Goal: Transaction & Acquisition: Purchase product/service

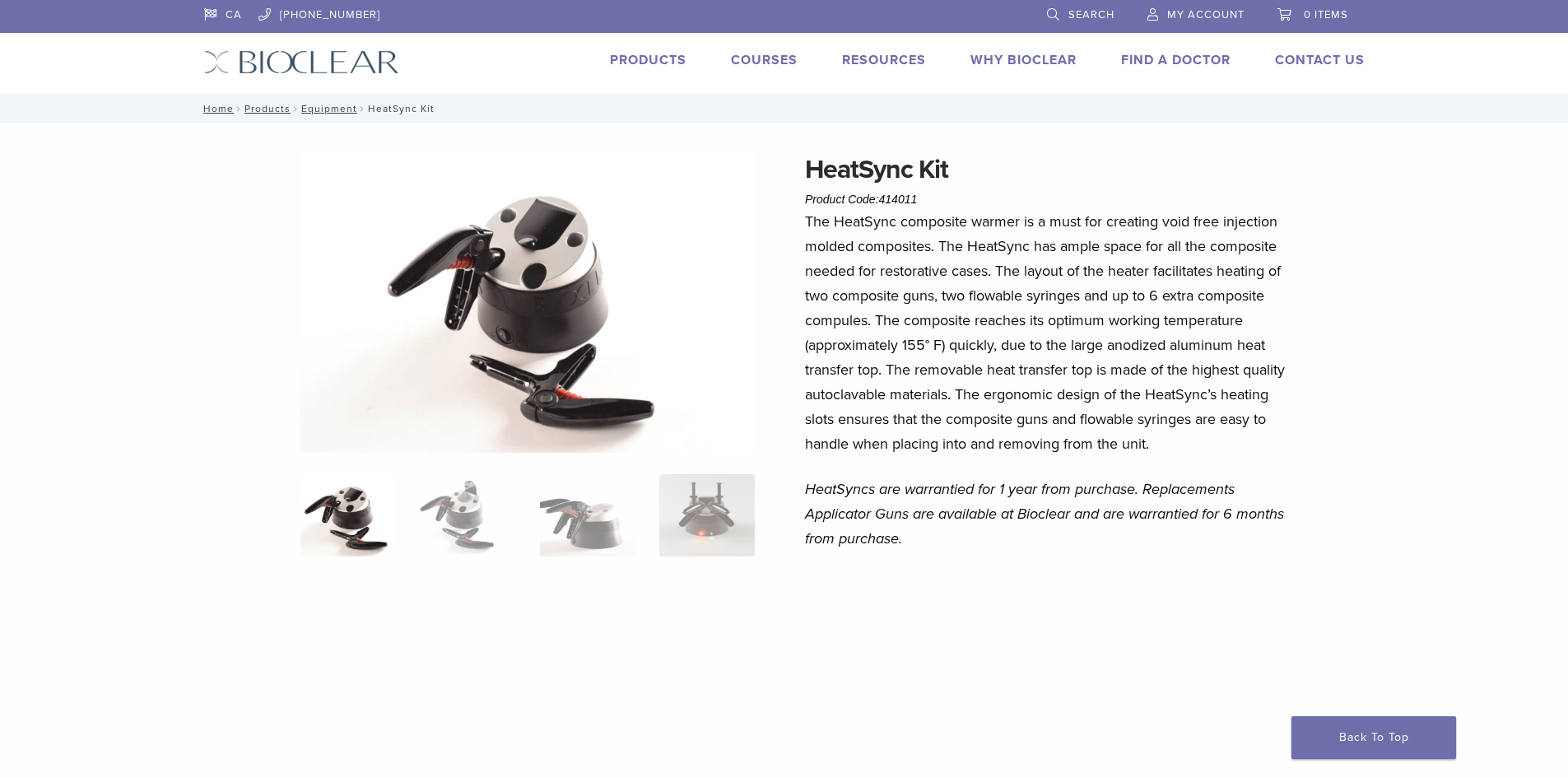
click at [731, 62] on link "Courses" at bounding box center [764, 60] width 66 height 16
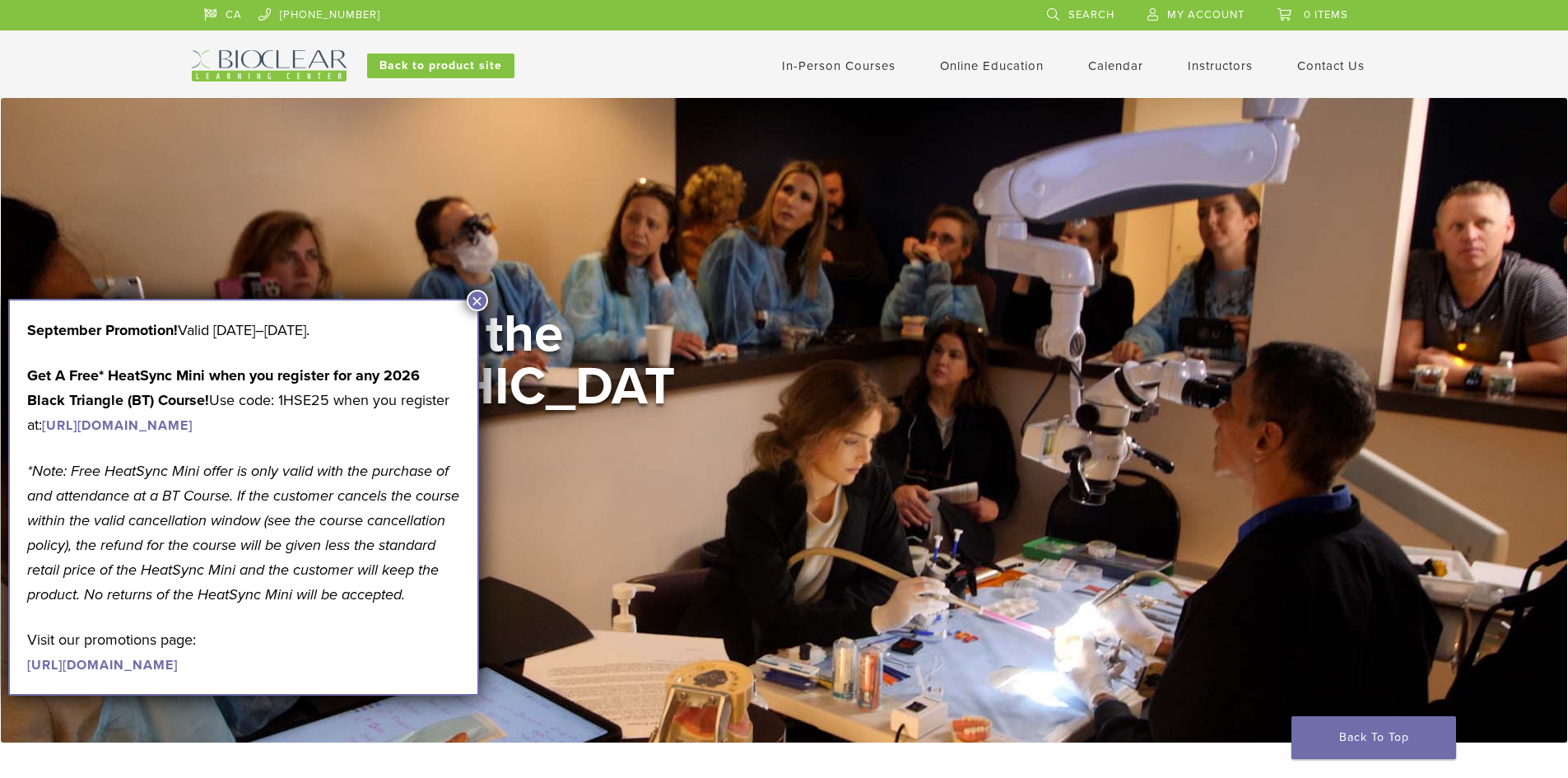
click at [837, 71] on link "In-Person Courses" at bounding box center [839, 65] width 114 height 14
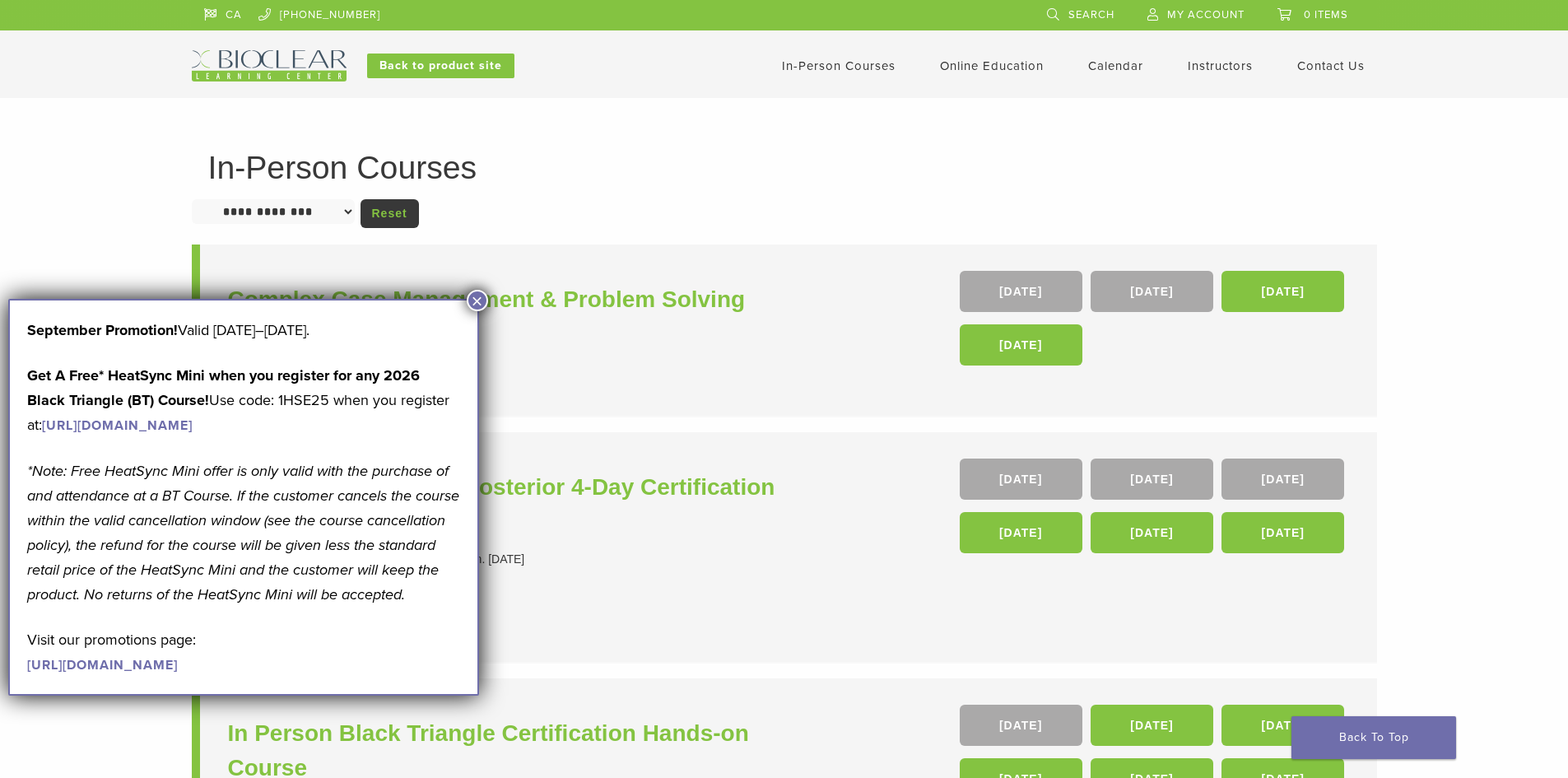
click at [39, 253] on div "**********" at bounding box center [784, 668] width 1568 height 1141
click at [471, 296] on button "×" at bounding box center [477, 300] width 21 height 21
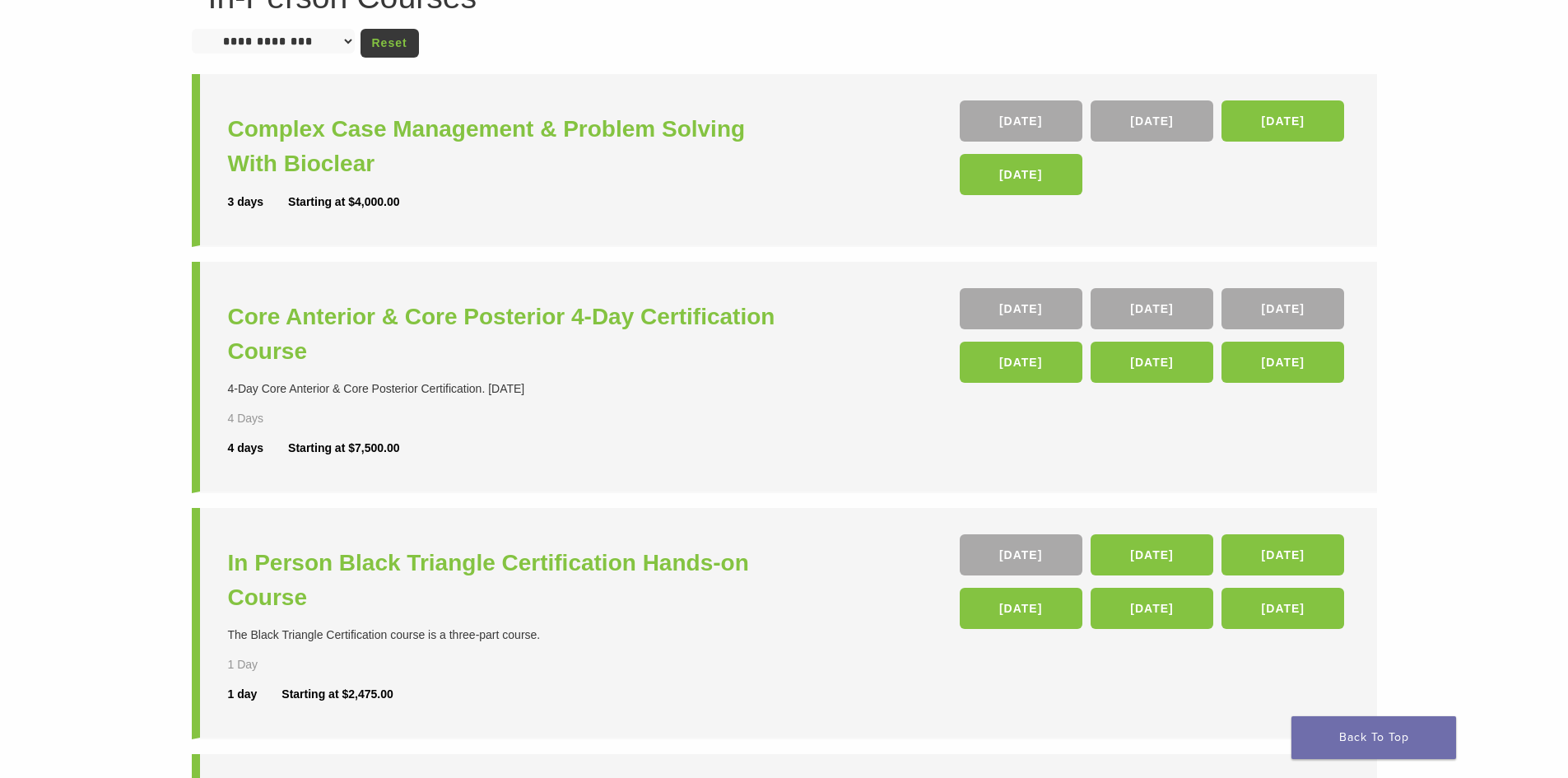
scroll to position [165, 0]
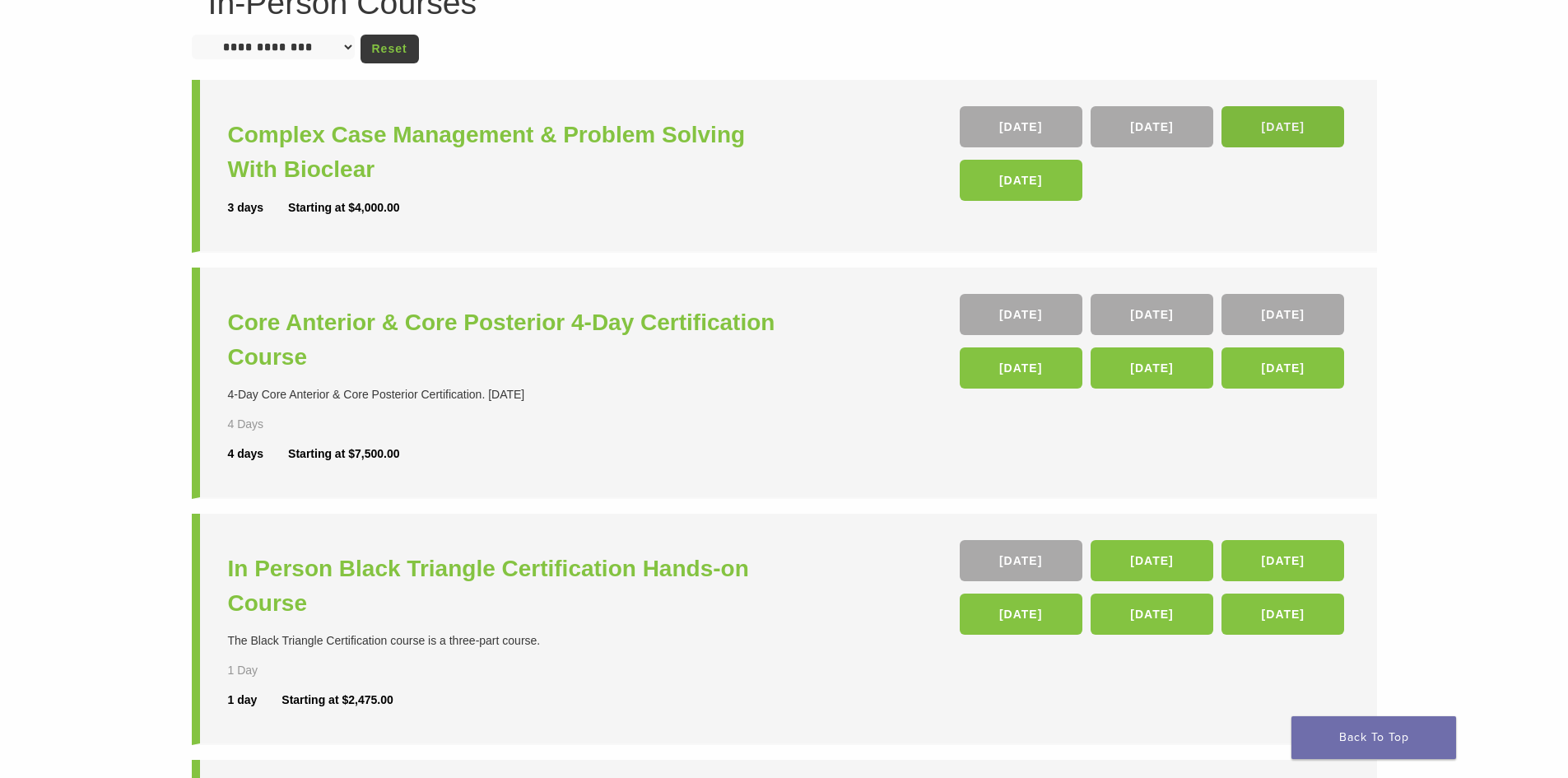
click at [1268, 121] on link "13 Aug 26" at bounding box center [1282, 127] width 122 height 41
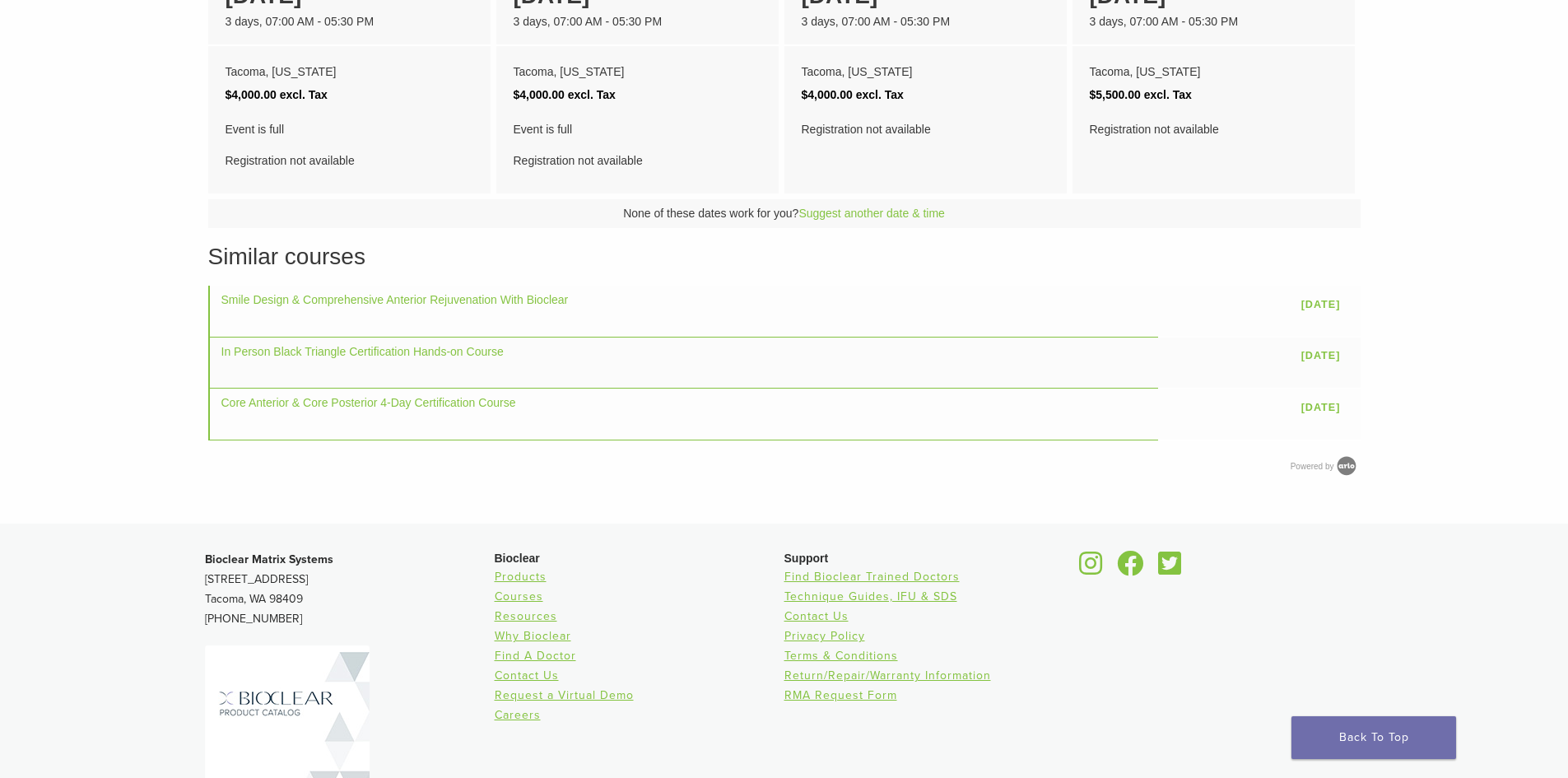
scroll to position [847, 0]
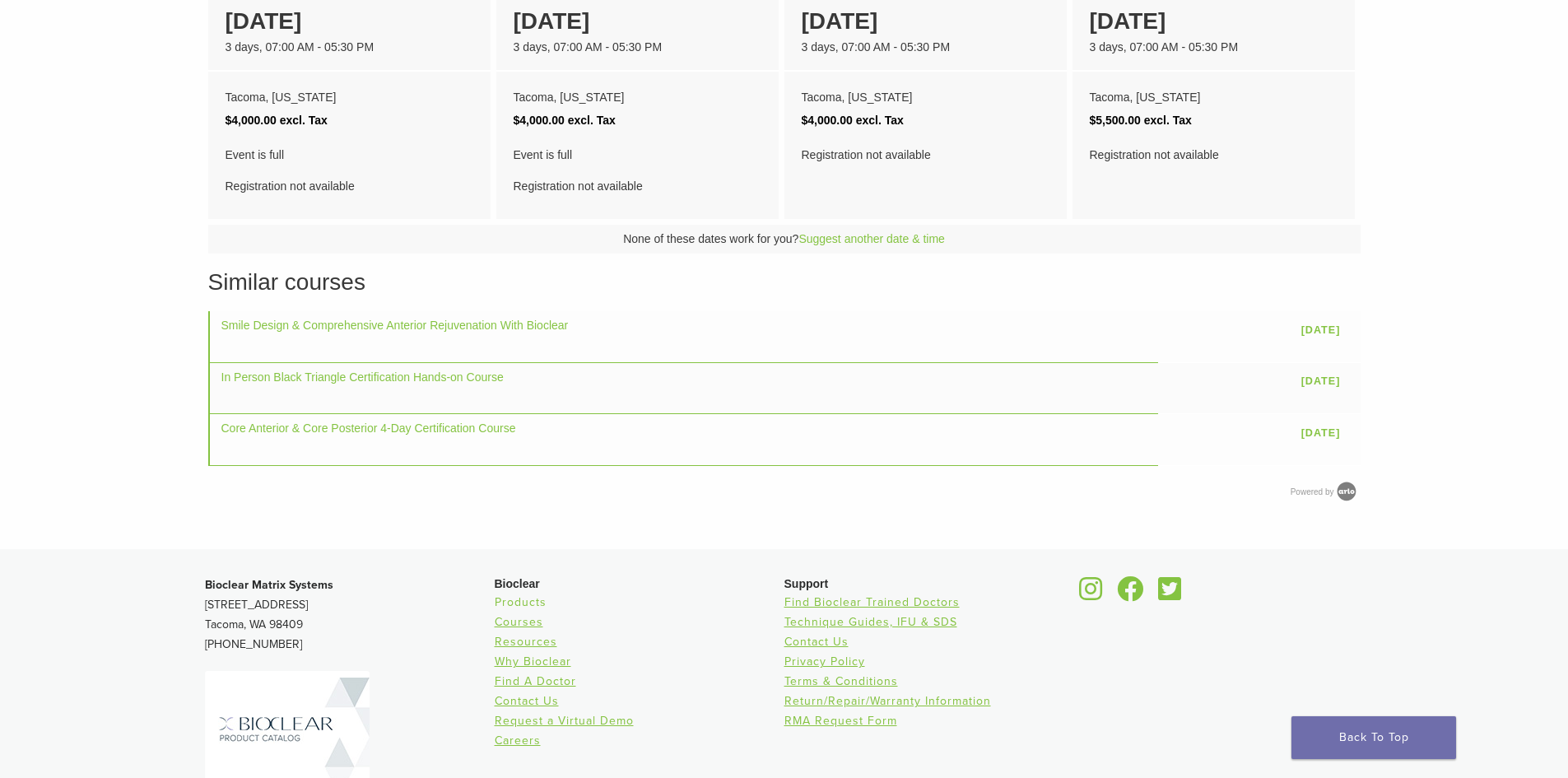
click at [500, 603] on link "Products" at bounding box center [520, 602] width 52 height 14
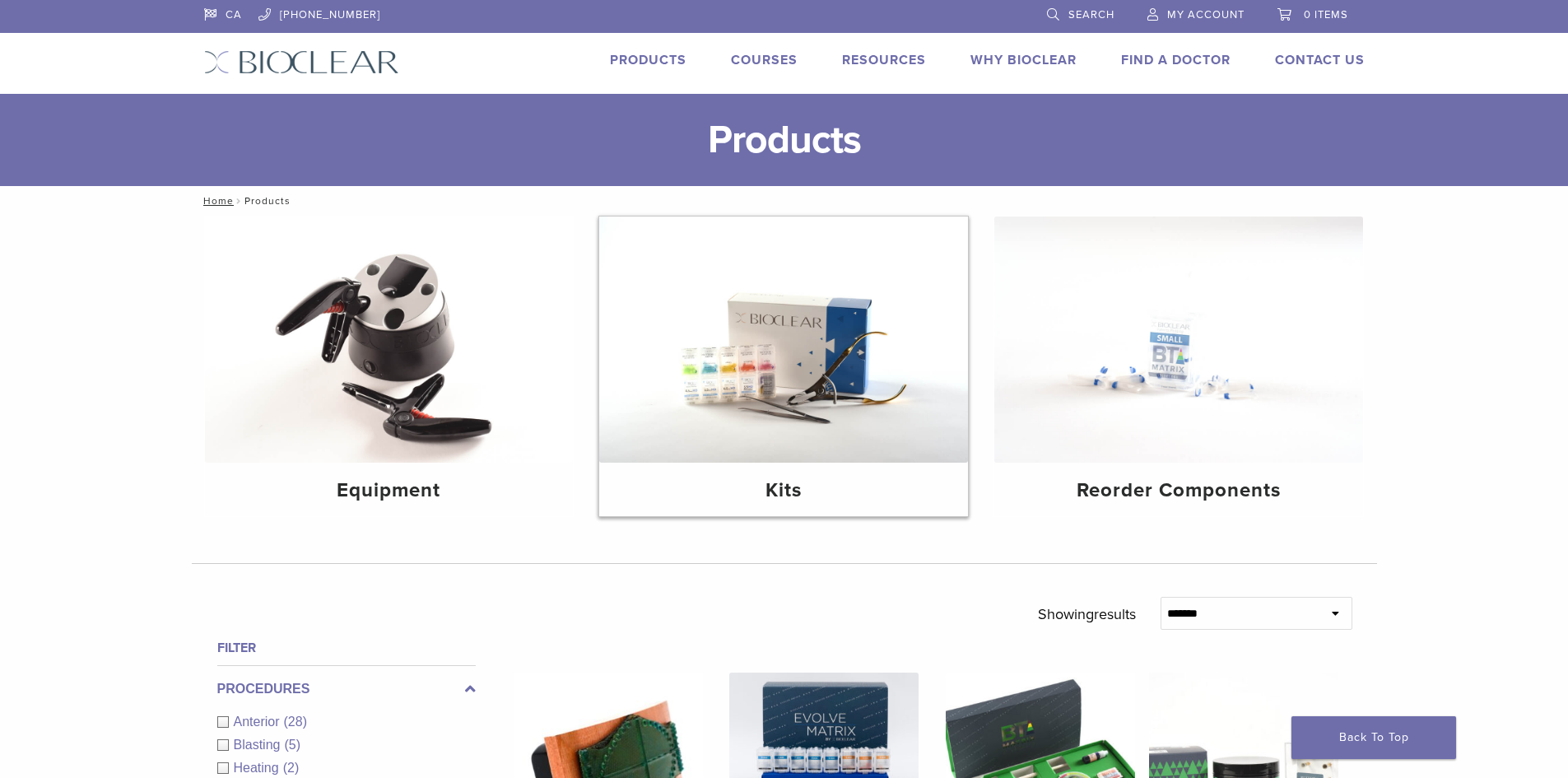
click at [781, 446] on img at bounding box center [784, 339] width 369 height 246
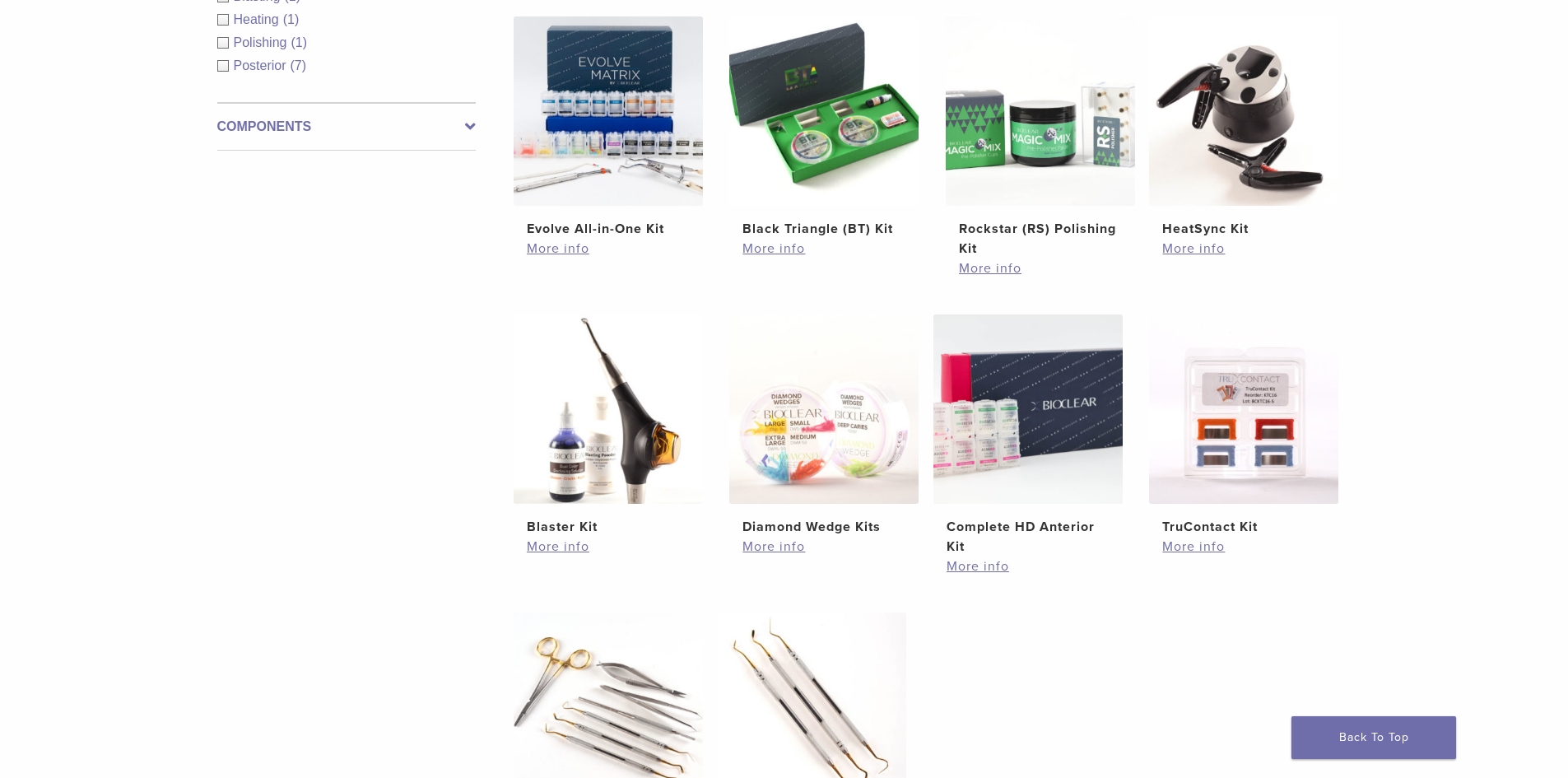
scroll to position [329, 0]
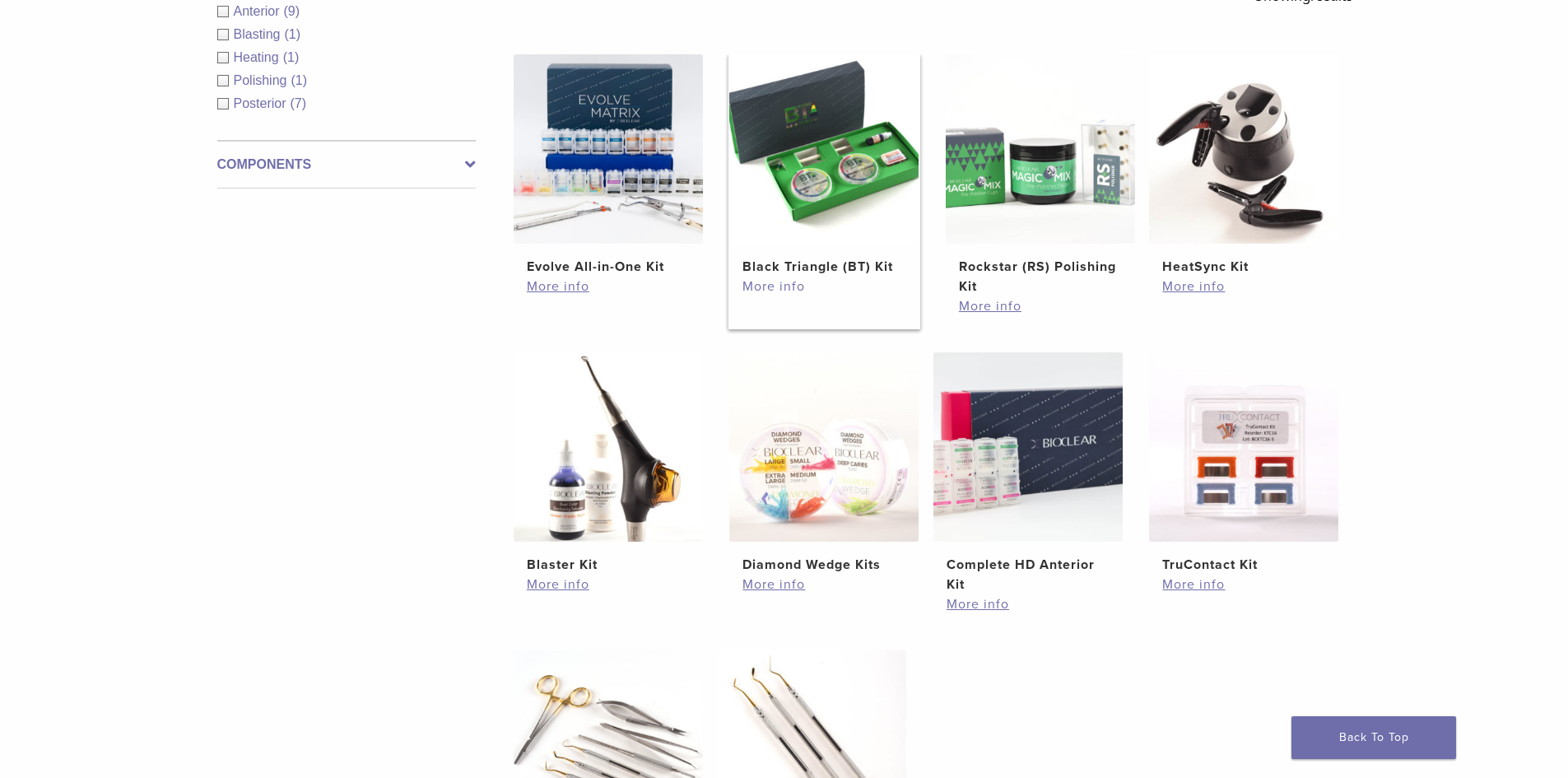
click at [773, 287] on link "More info" at bounding box center [824, 286] width 163 height 20
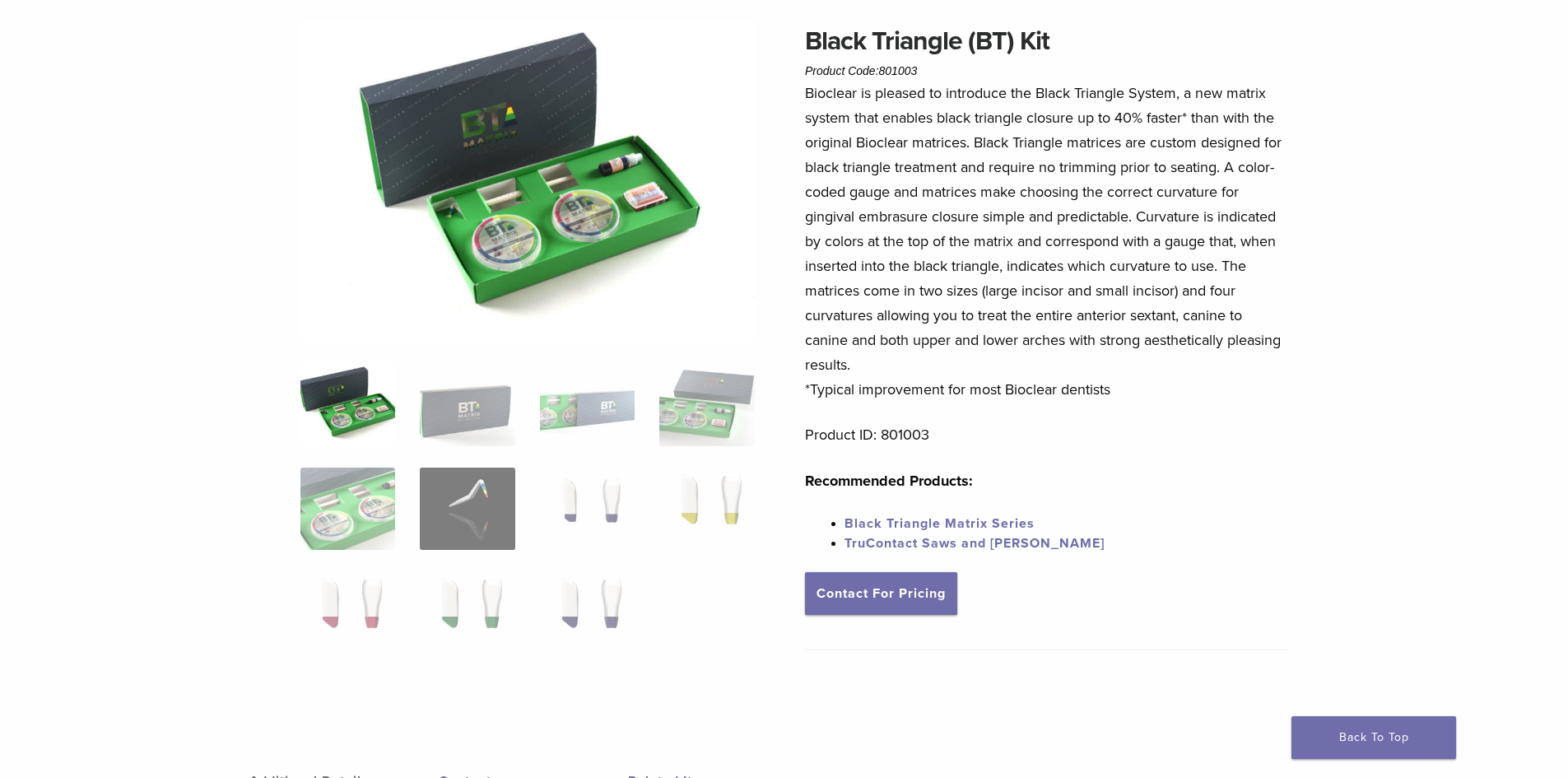
scroll to position [165, 0]
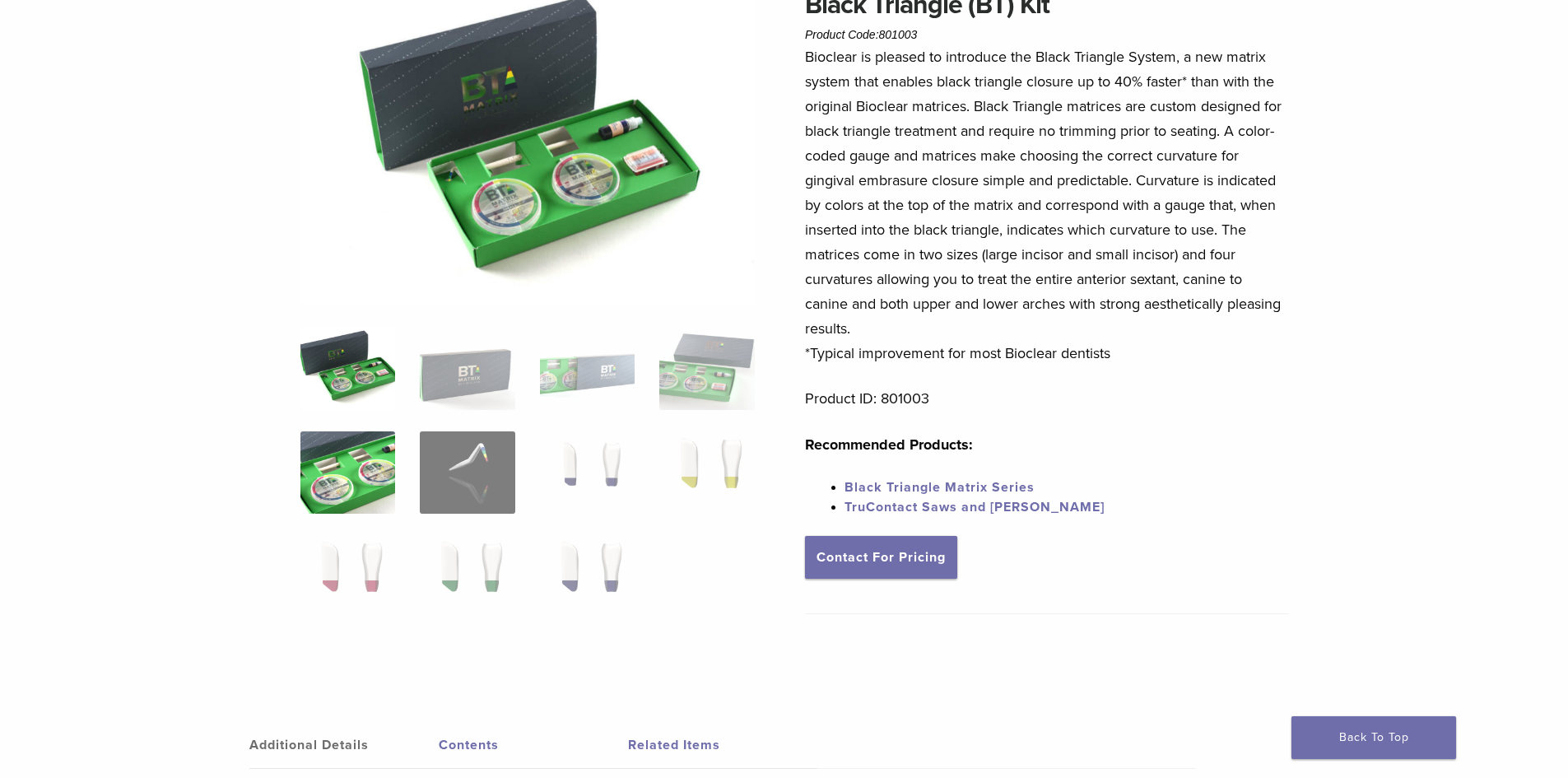
click at [346, 497] on img at bounding box center [347, 472] width 94 height 82
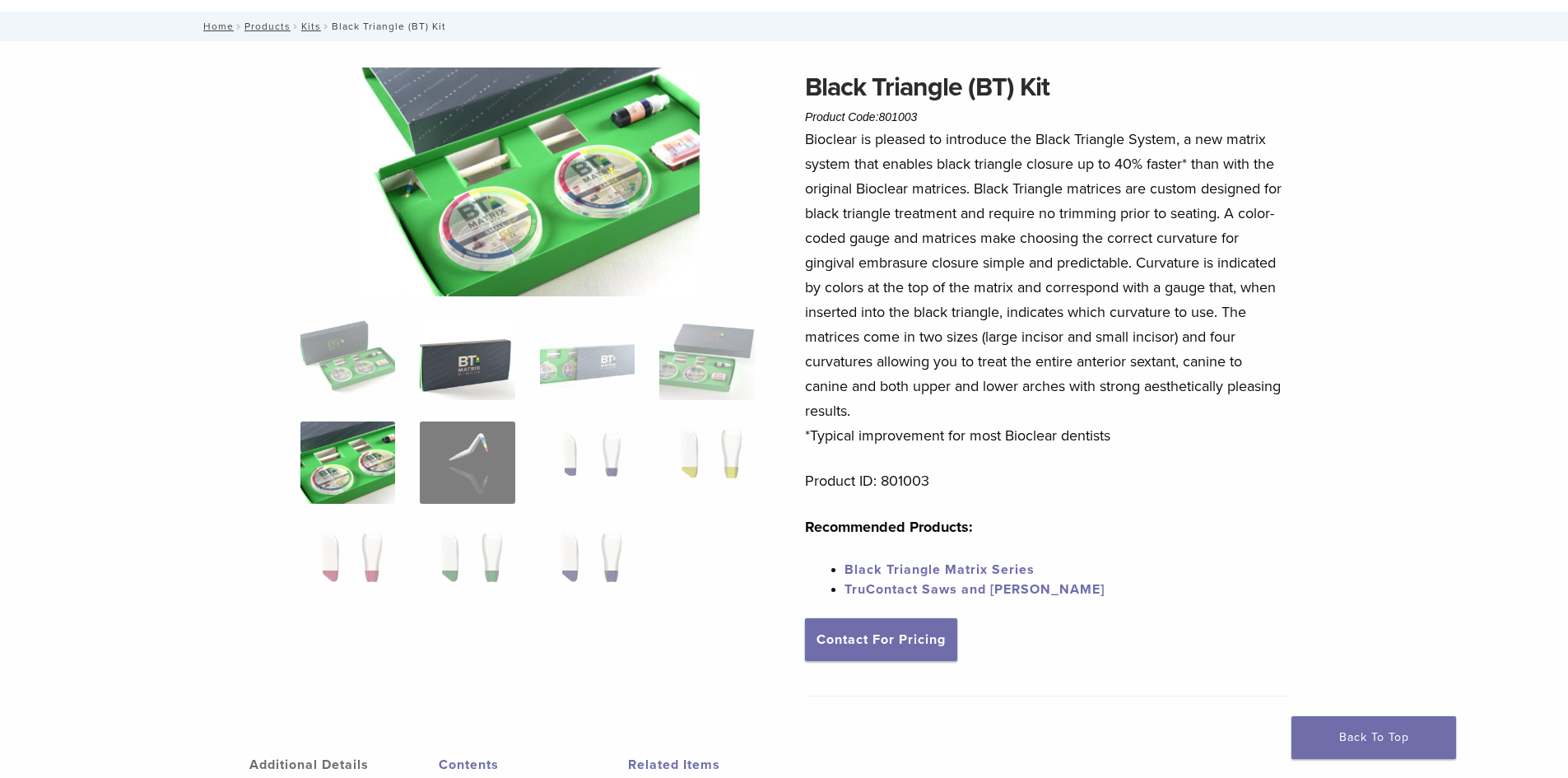
scroll to position [0, 0]
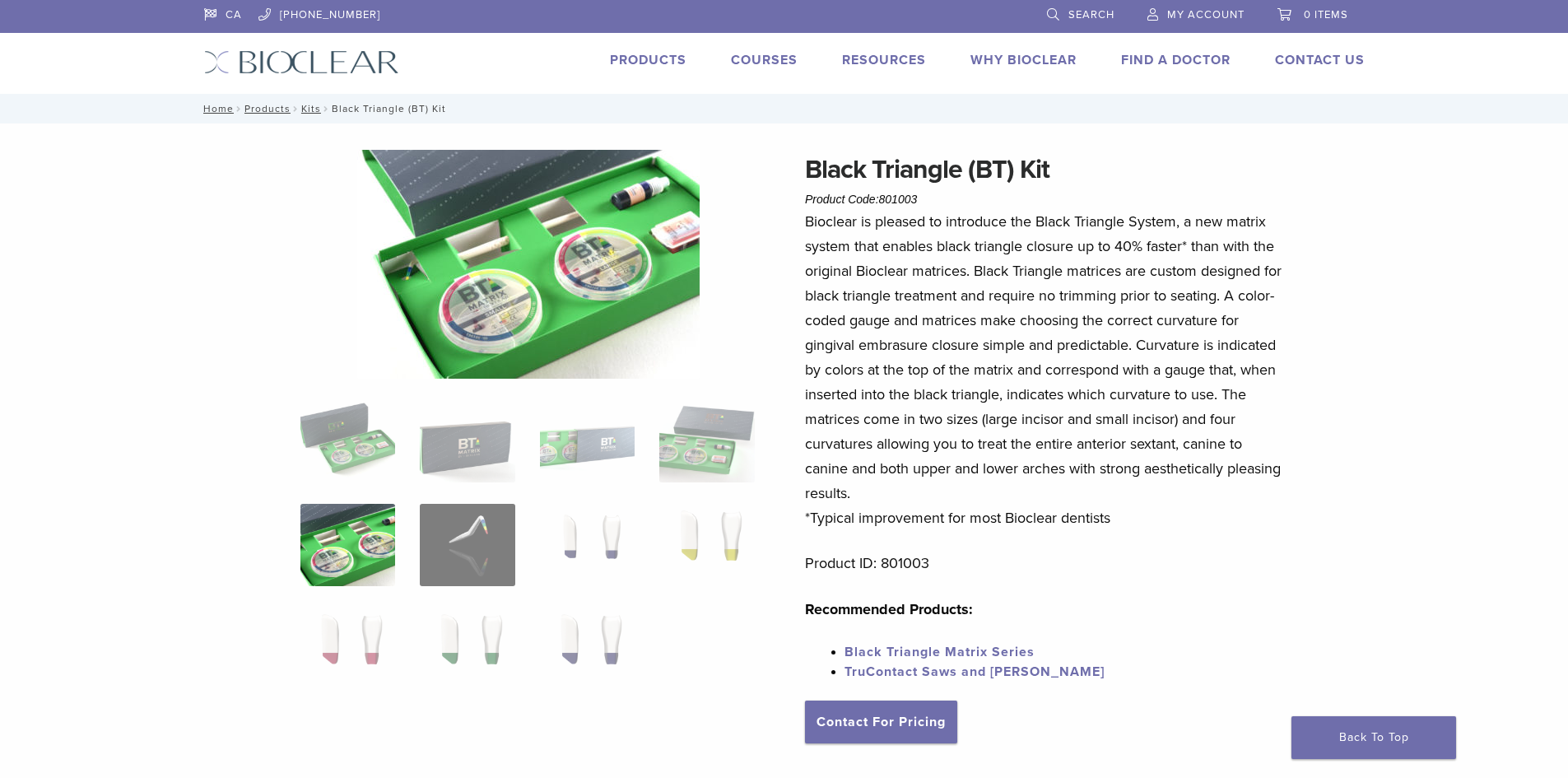
click at [523, 335] on img at bounding box center [528, 264] width 343 height 229
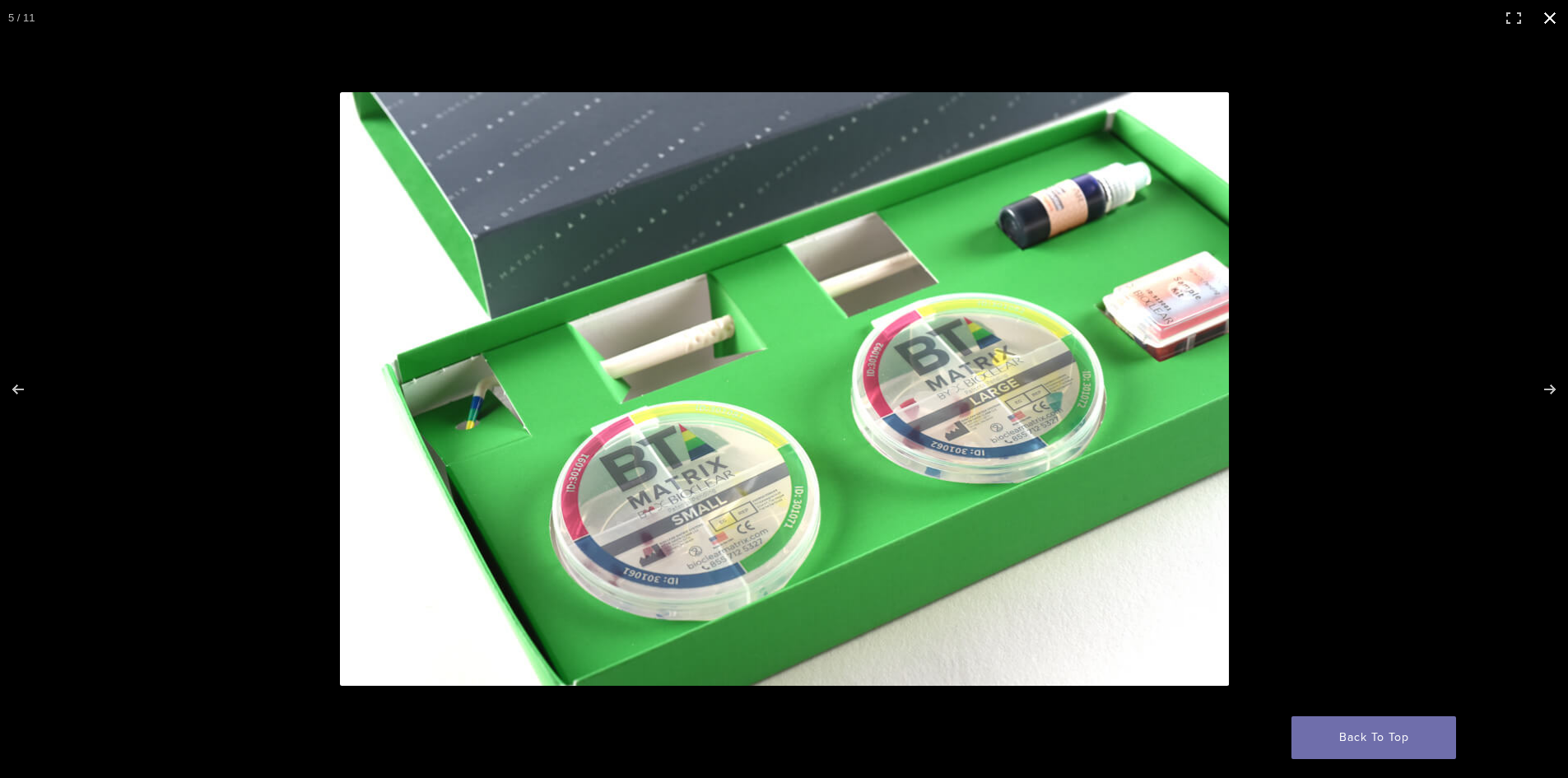
click at [1548, 16] on button "Close (Esc)" at bounding box center [1549, 18] width 37 height 37
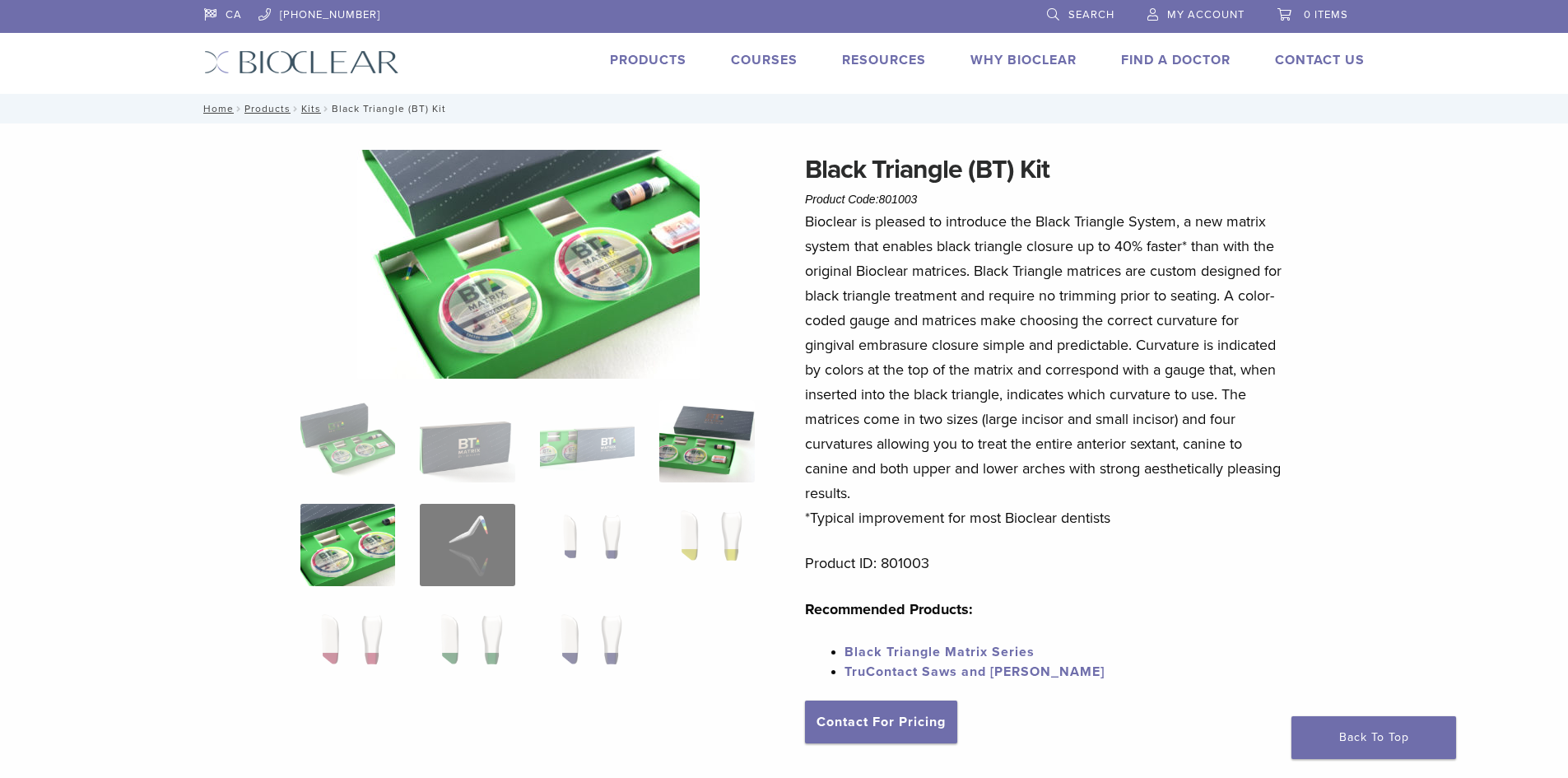
click at [696, 443] on img at bounding box center [706, 440] width 94 height 82
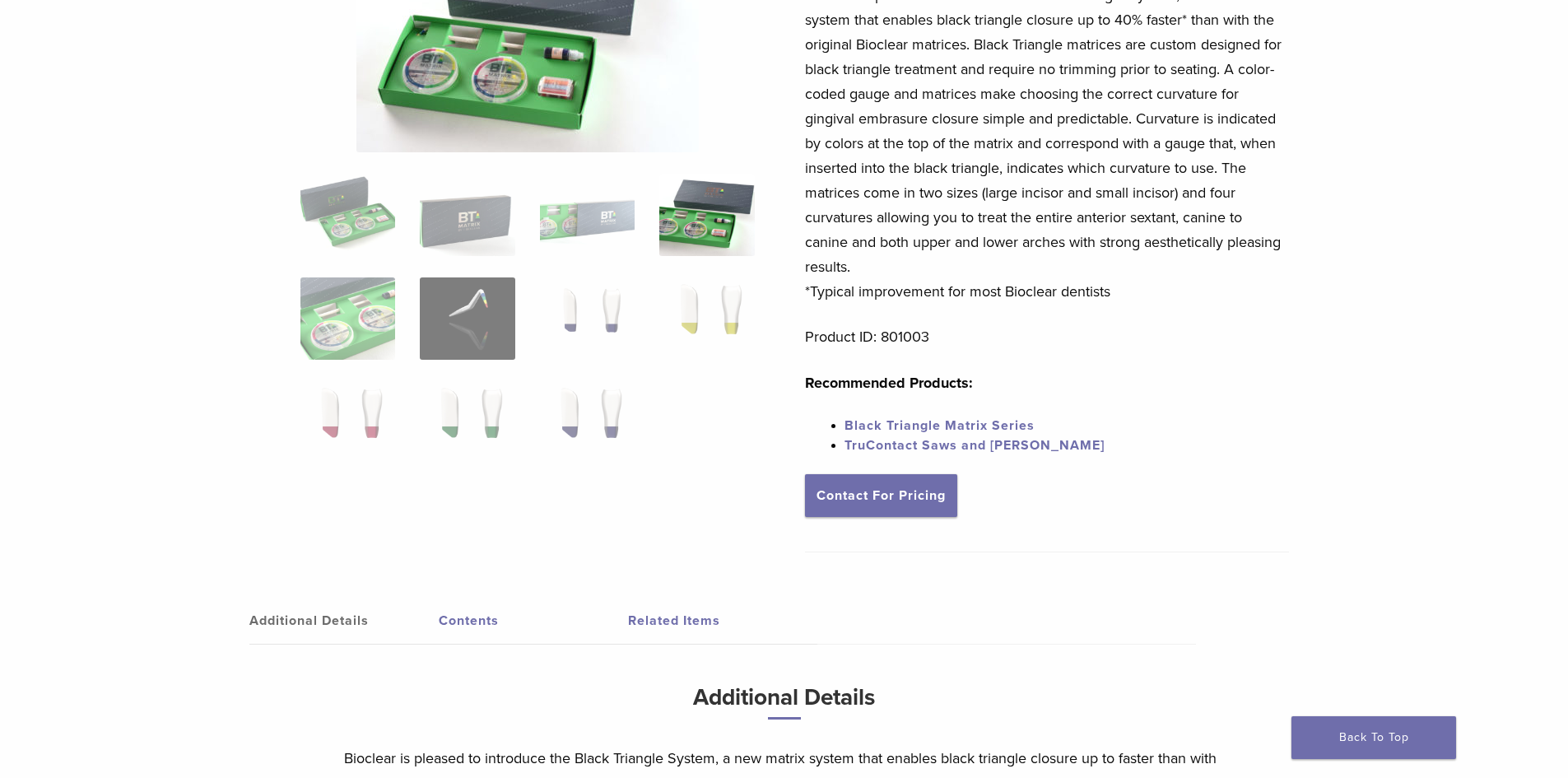
scroll to position [247, 0]
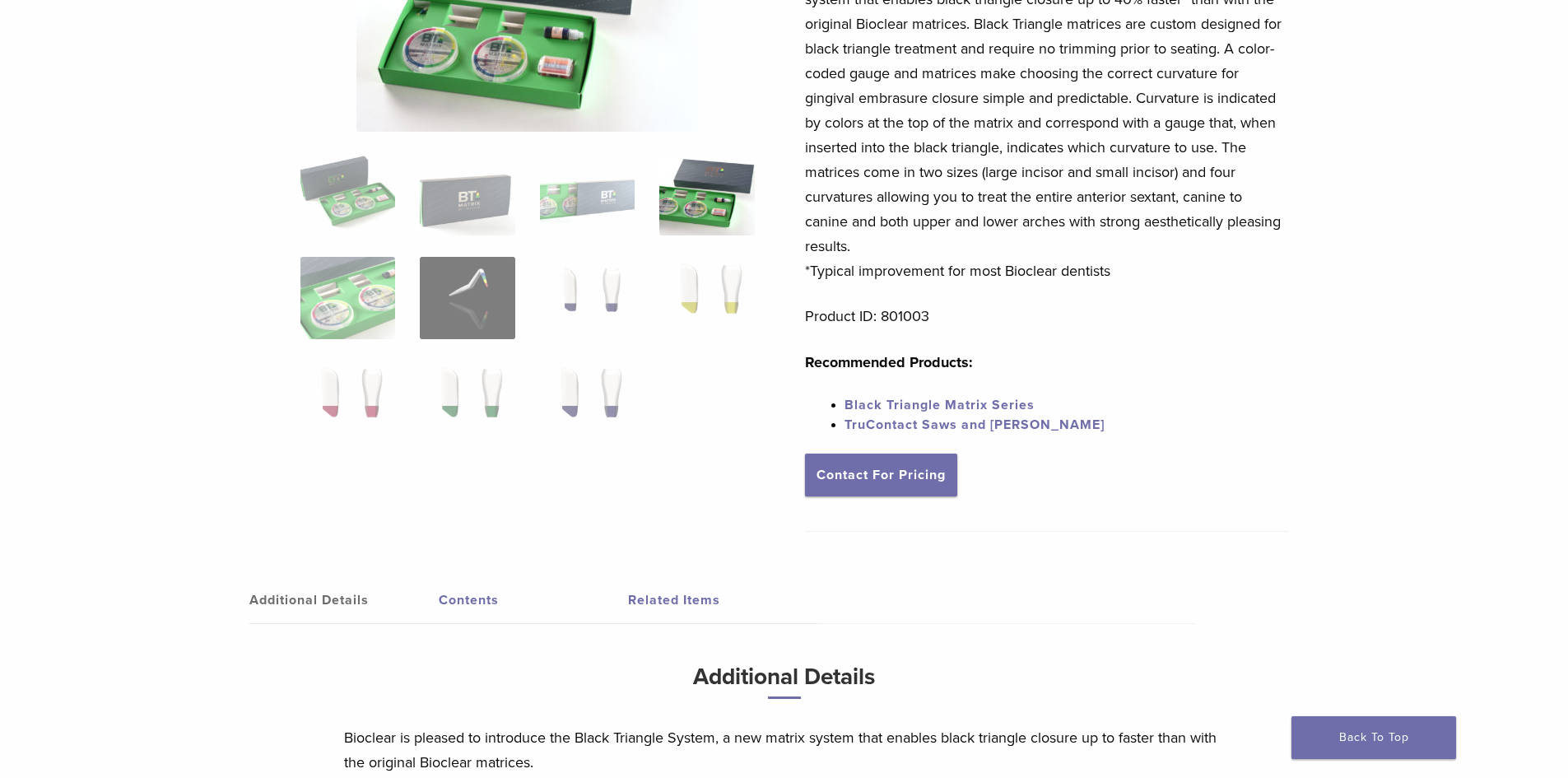
click at [981, 406] on link "Black Triangle Matrix Series" at bounding box center [940, 405] width 190 height 16
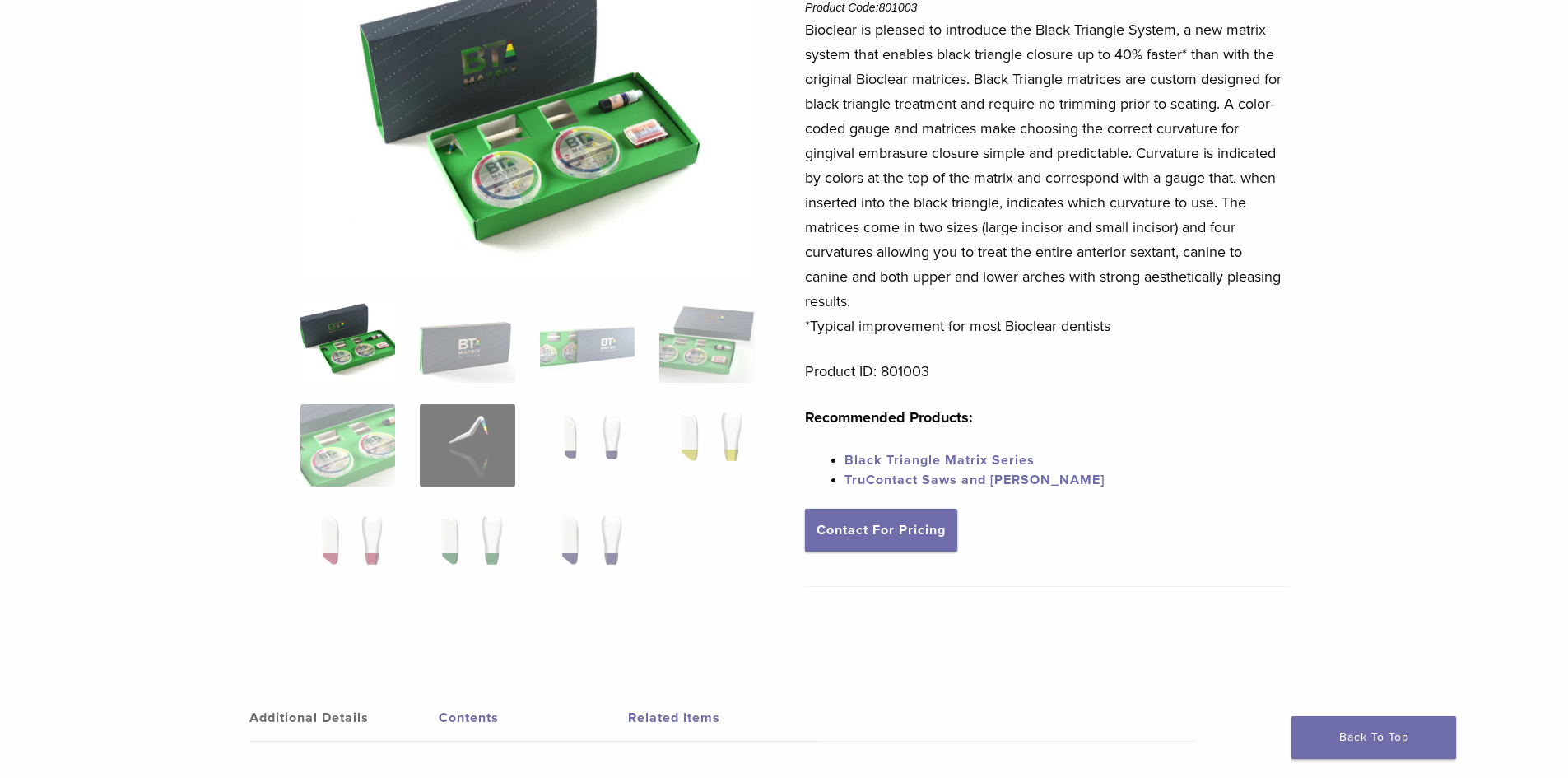
scroll to position [82, 0]
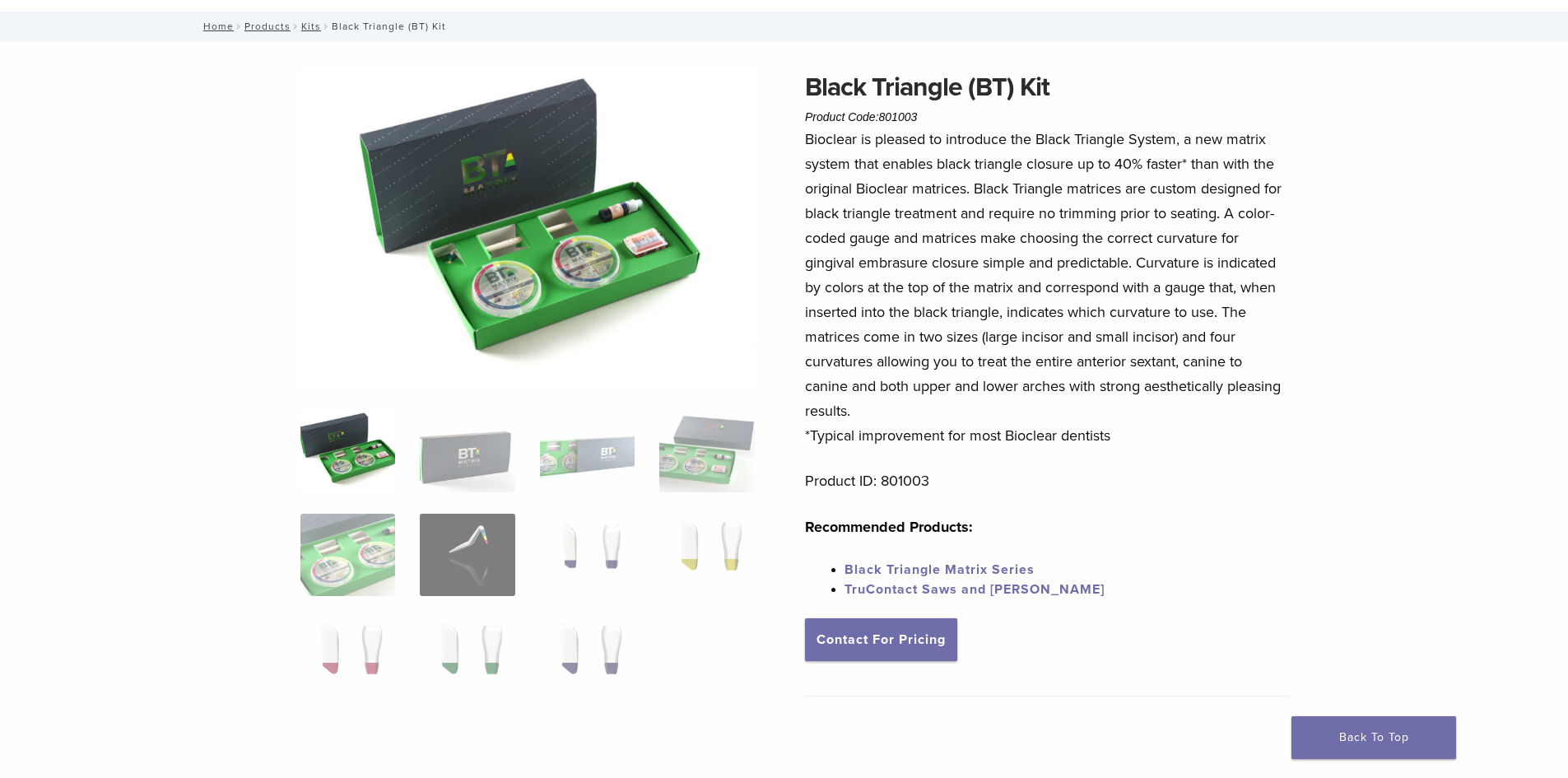
click at [511, 286] on img at bounding box center [527, 227] width 454 height 321
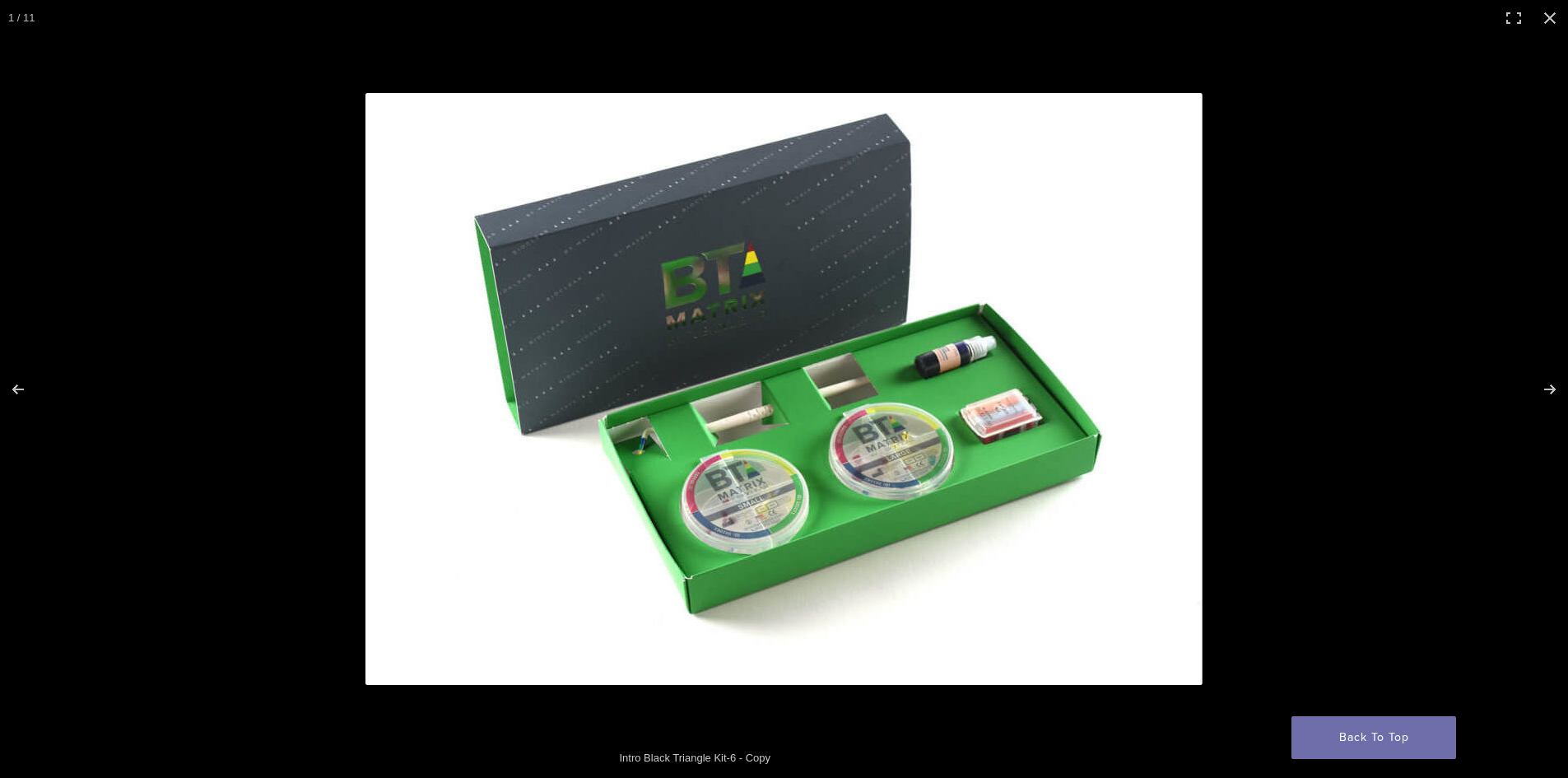
click at [757, 485] on img at bounding box center [784, 389] width 837 height 592
click at [757, 485] on ol at bounding box center [527, 565] width 479 height 311
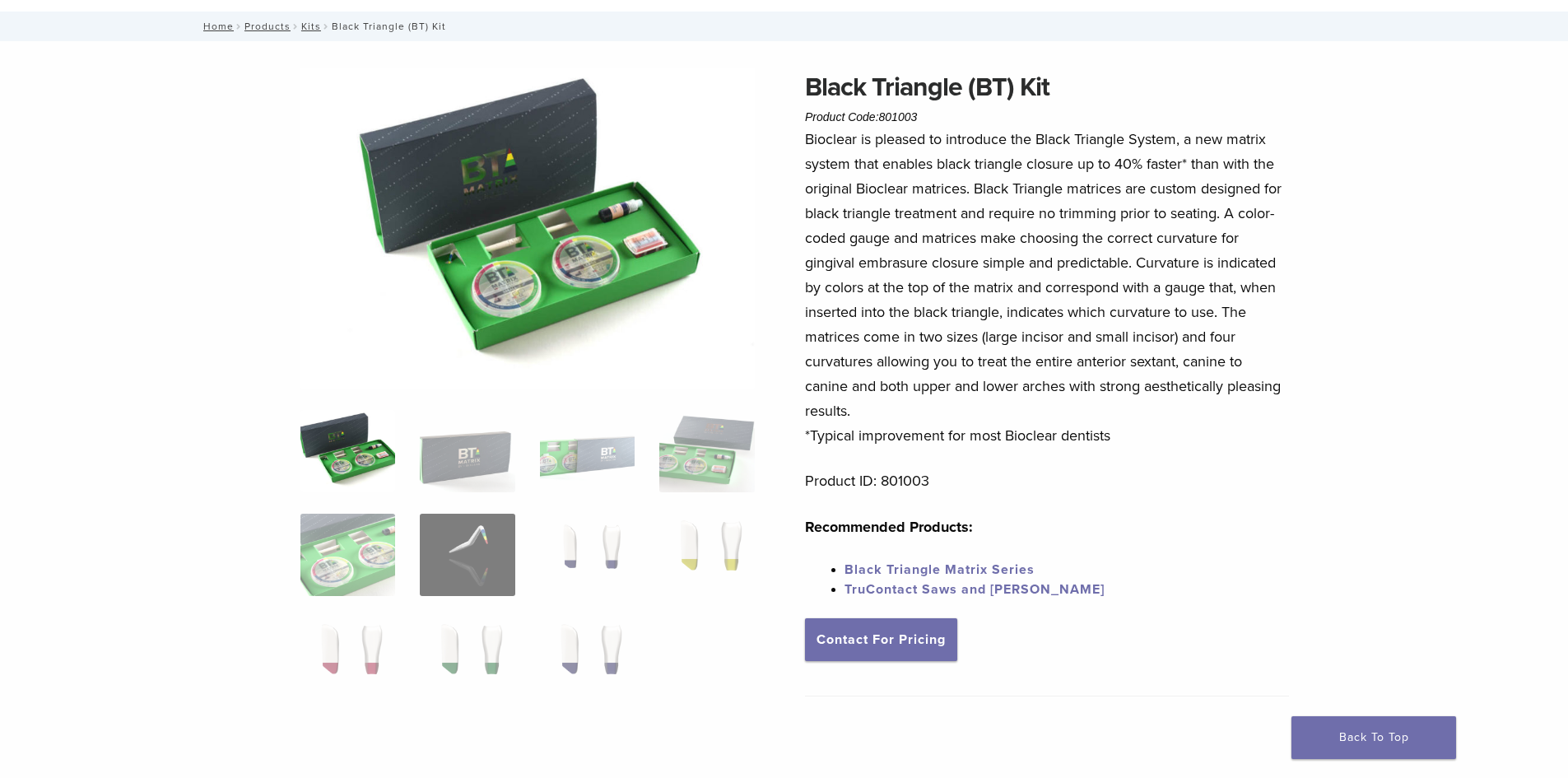
click at [503, 303] on img at bounding box center [527, 227] width 454 height 321
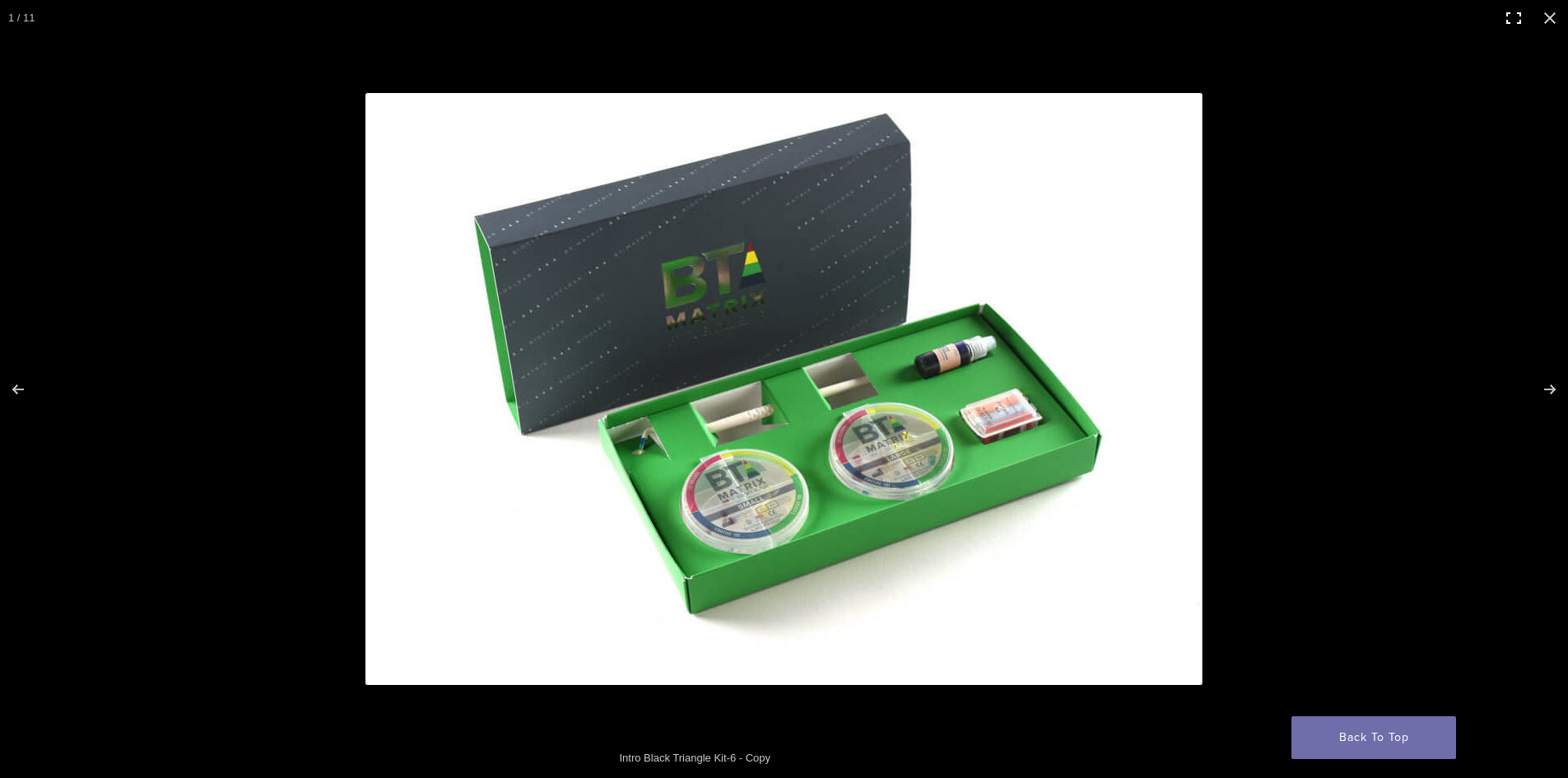
click at [1510, 19] on button "Toggle fullscreen" at bounding box center [1514, 18] width 37 height 37
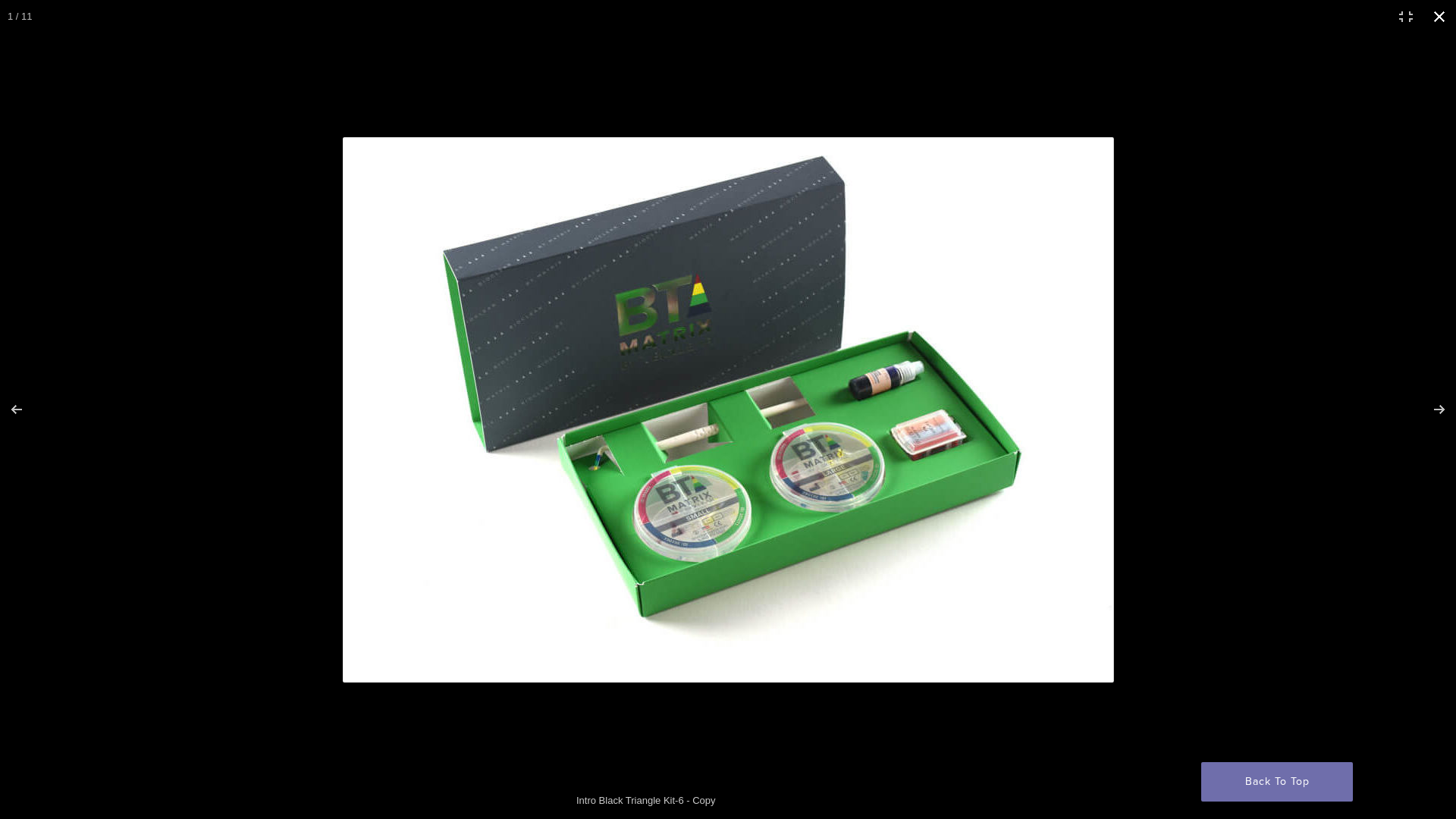
click at [1439, 14] on button "Close (Esc)" at bounding box center [1440, 16] width 34 height 34
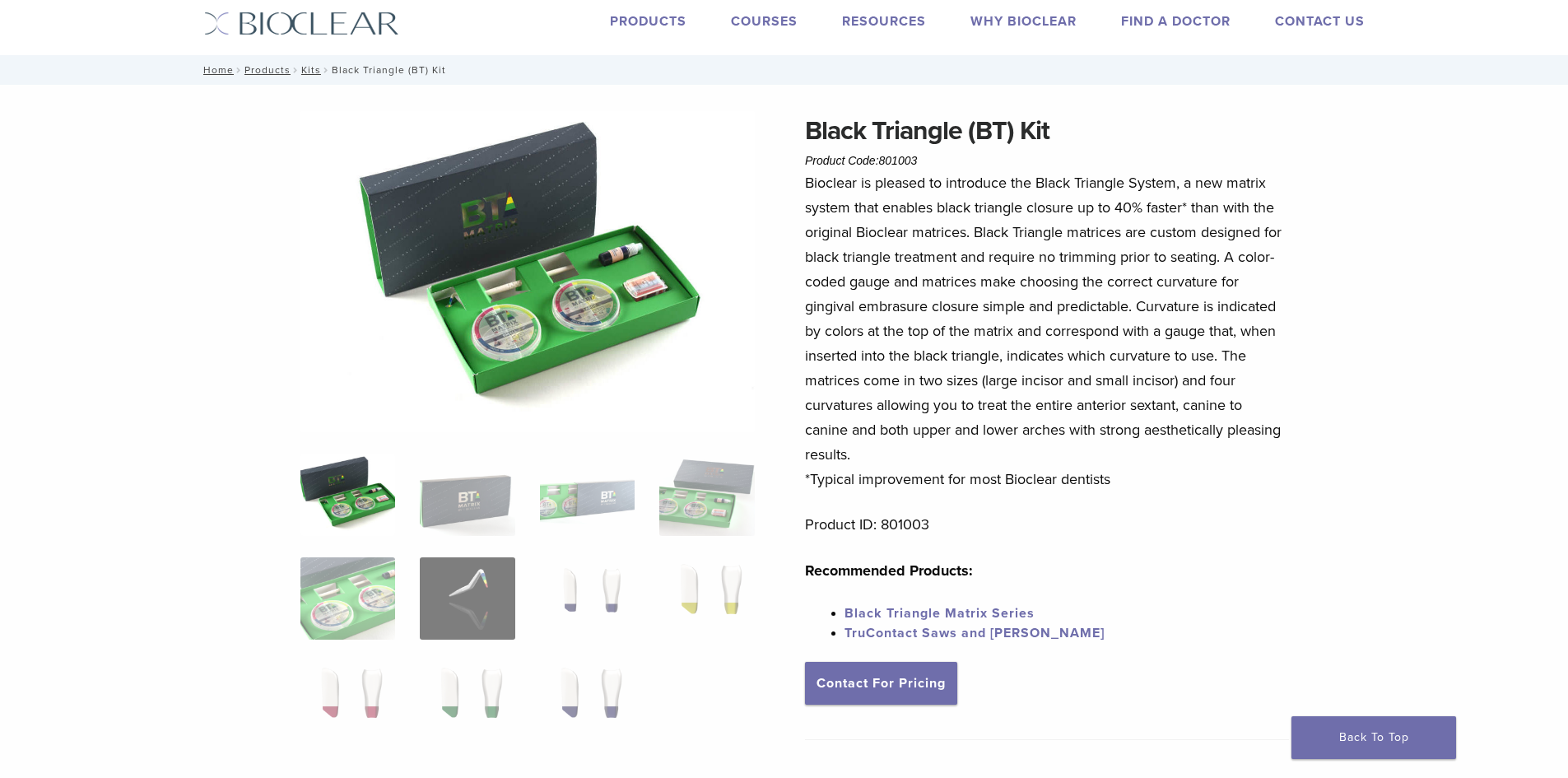
scroll to position [0, 0]
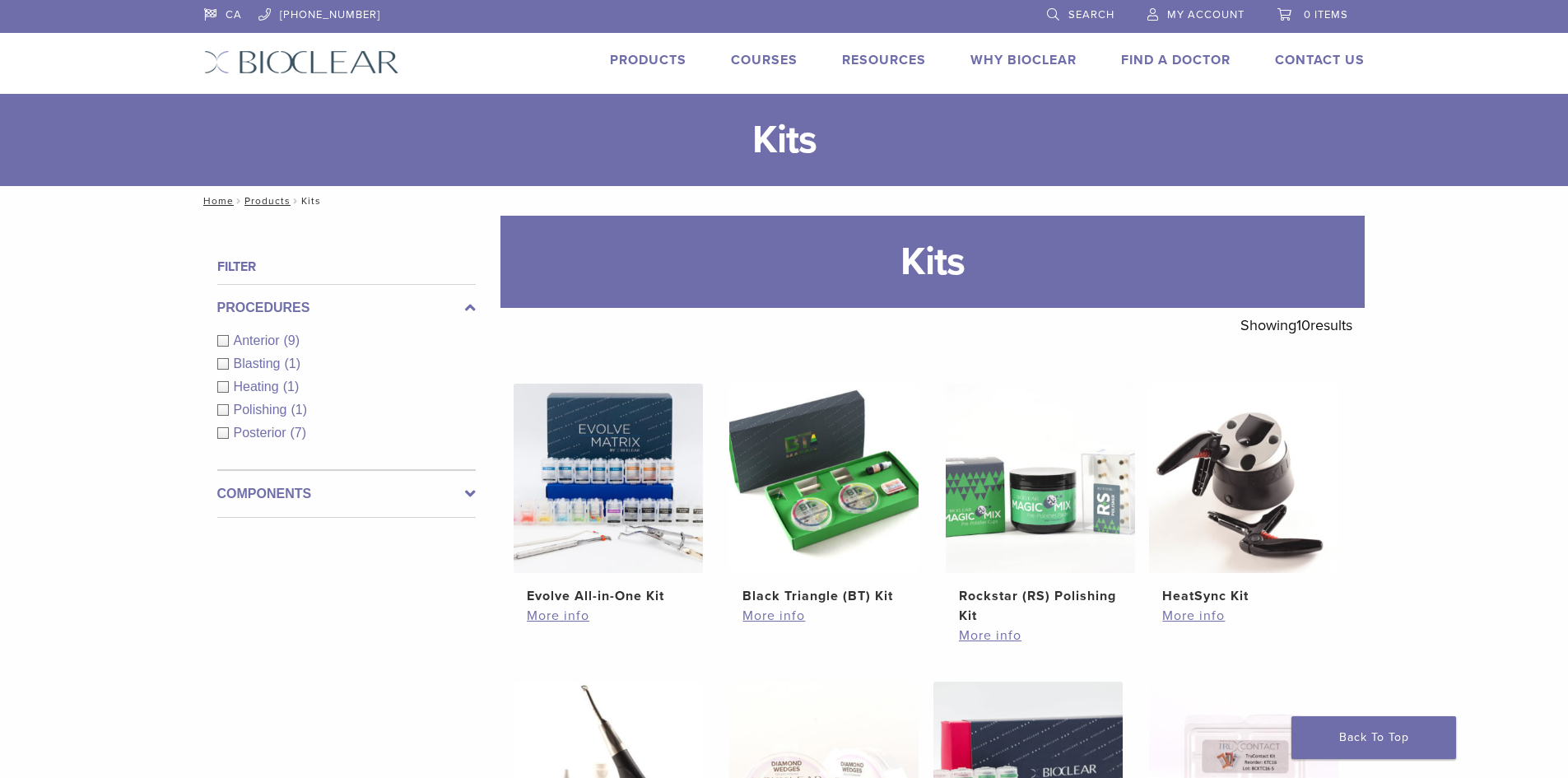
scroll to position [321, 0]
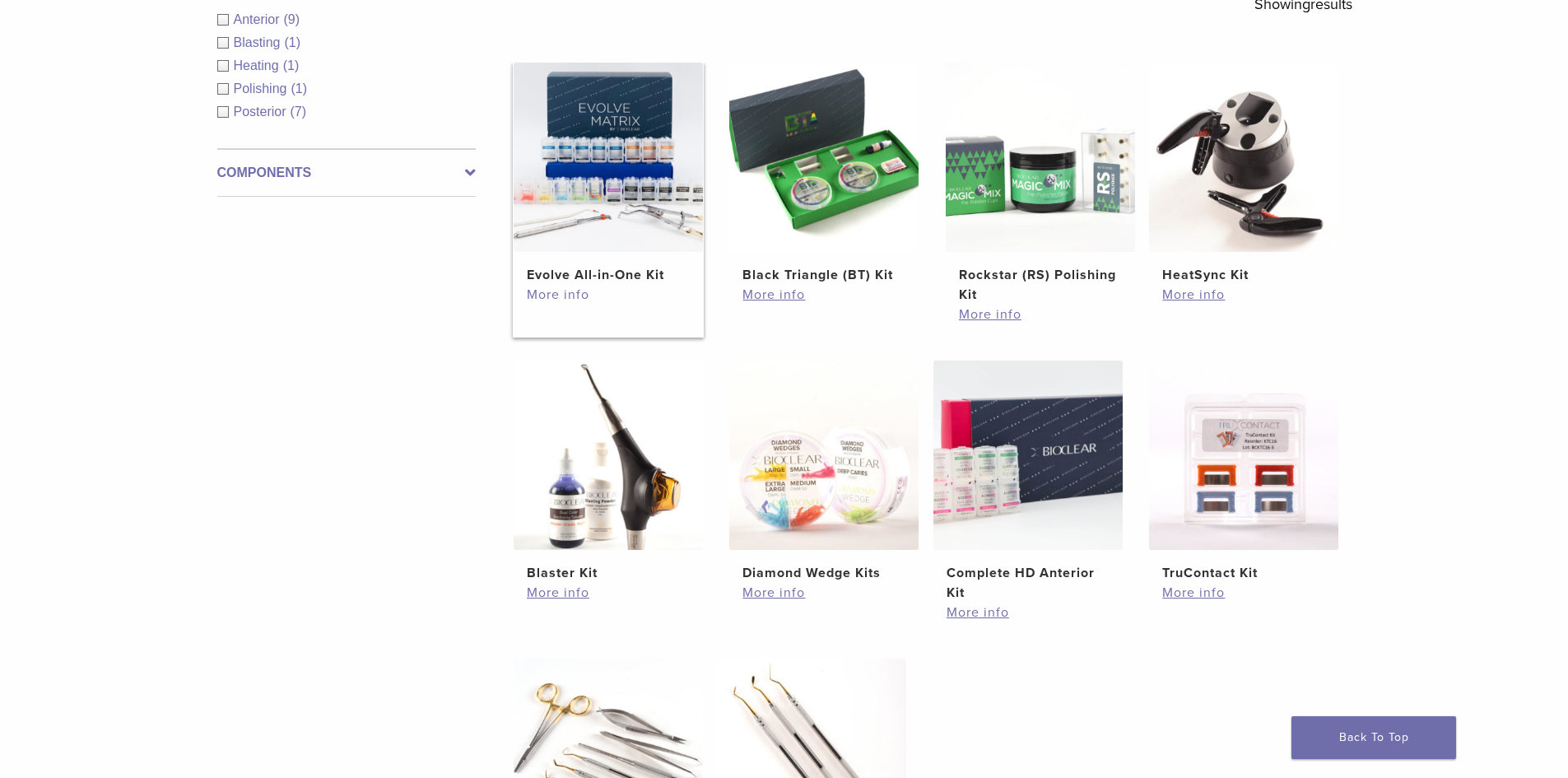
click at [565, 297] on link "More info" at bounding box center [608, 294] width 163 height 20
click at [963, 609] on link "More info" at bounding box center [1028, 612] width 163 height 20
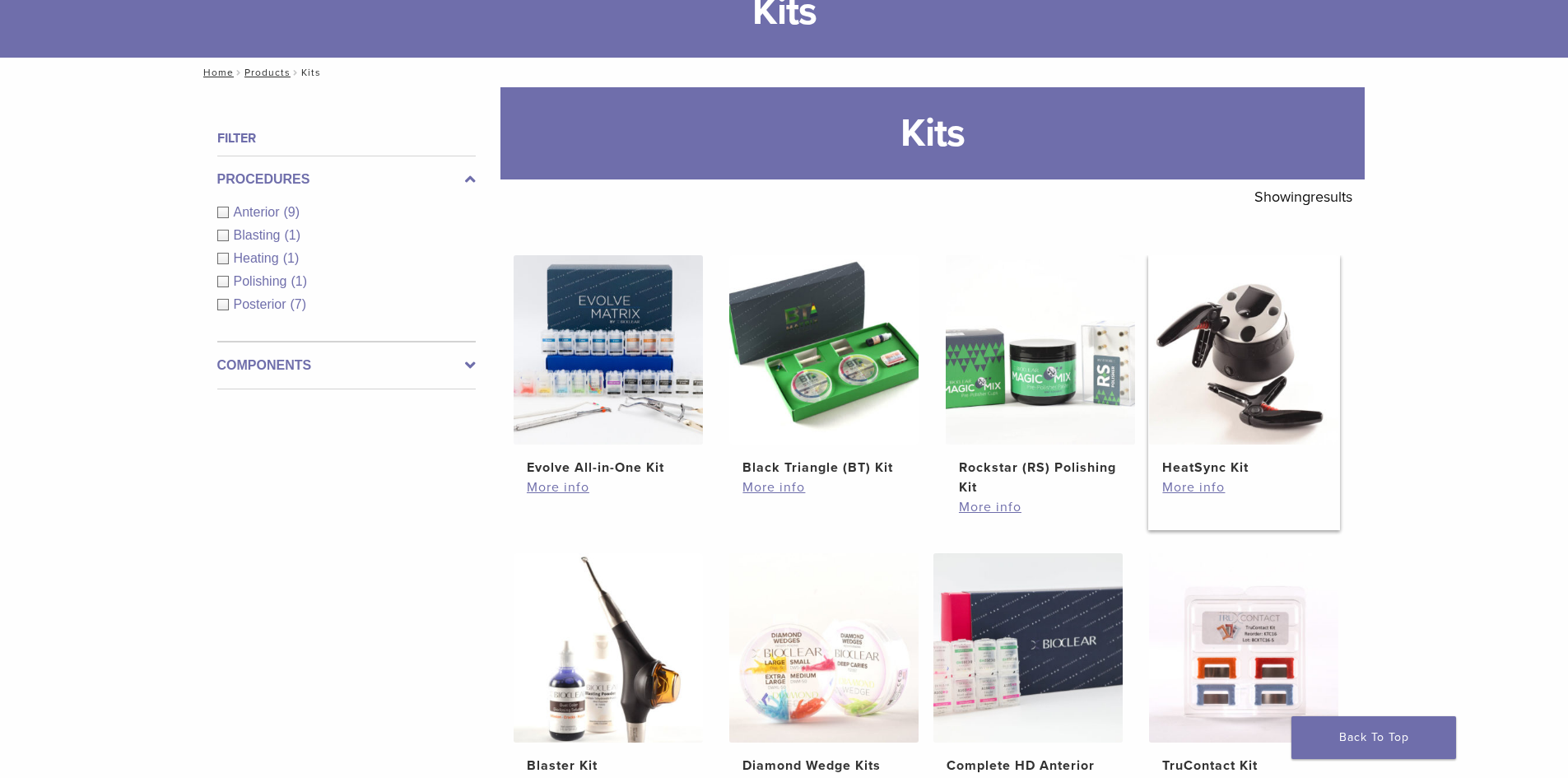
scroll to position [156, 0]
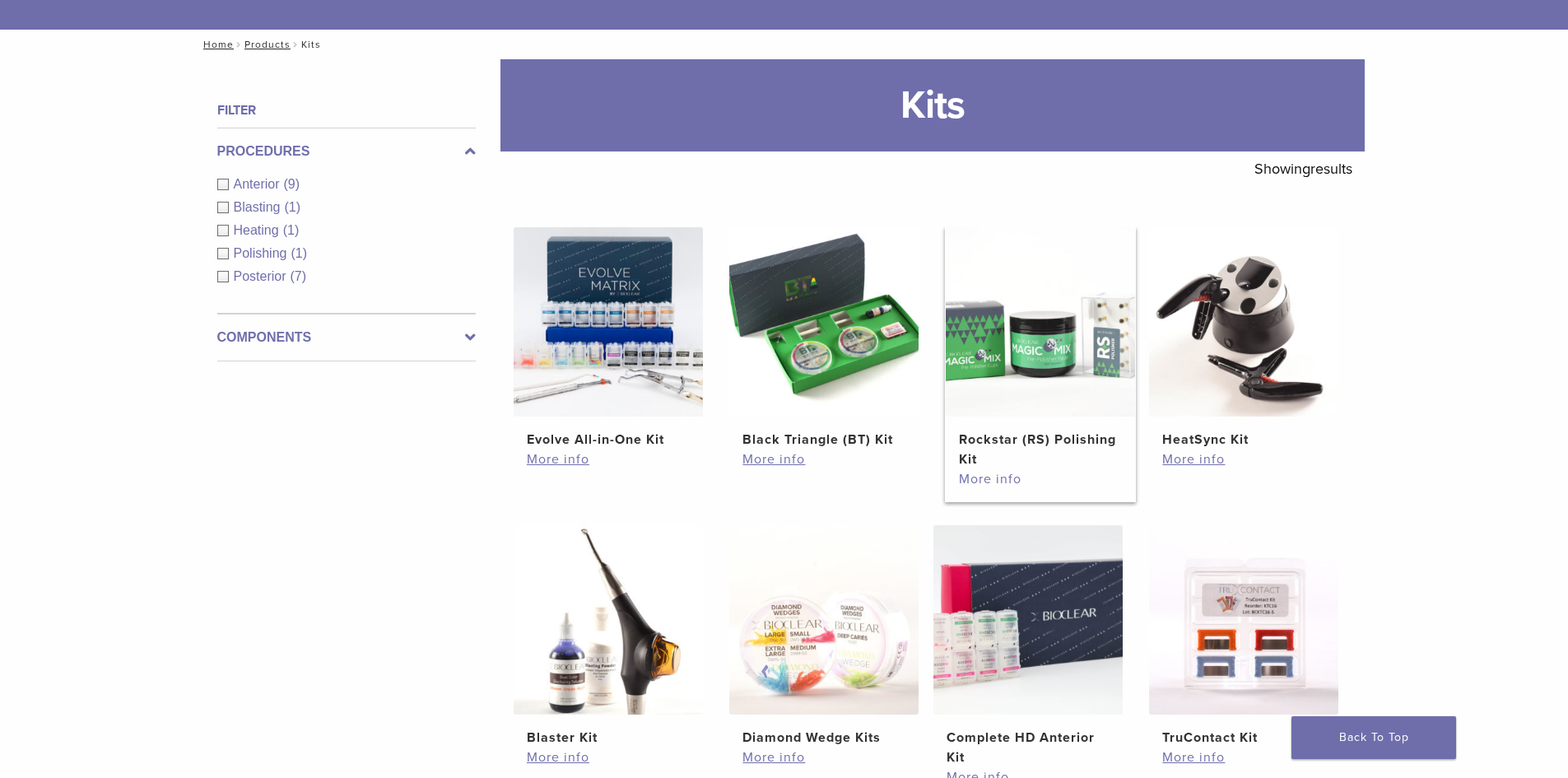
click at [985, 482] on link "More info" at bounding box center [1041, 479] width 163 height 20
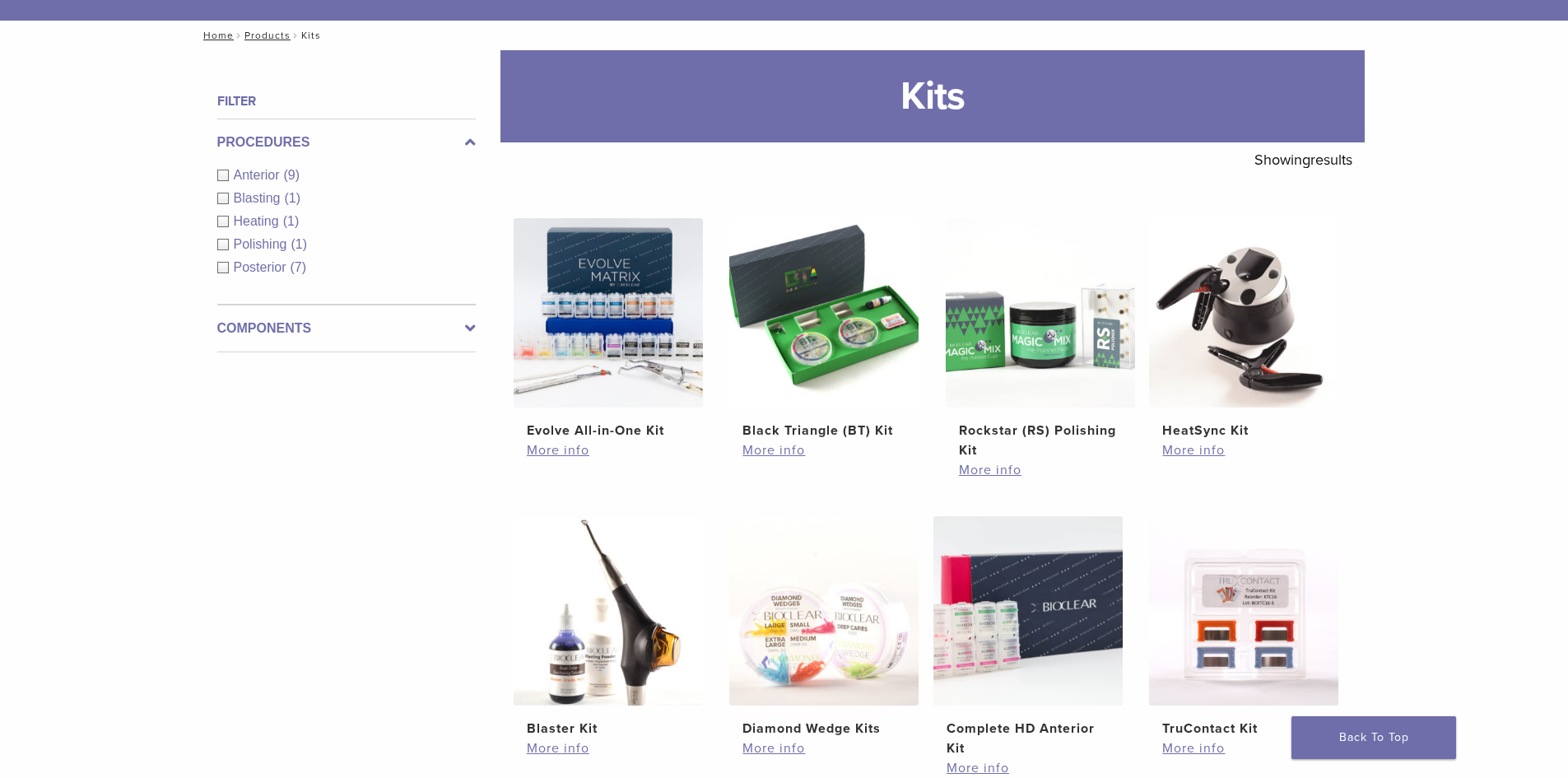
scroll to position [165, 0]
click at [268, 180] on span "Anterior" at bounding box center [258, 175] width 50 height 14
click at [256, 168] on div "Procedures Anterior (9) Blasting (1) Heating (1) Polishing (1) Posterior (7)" at bounding box center [347, 212] width 258 height 186
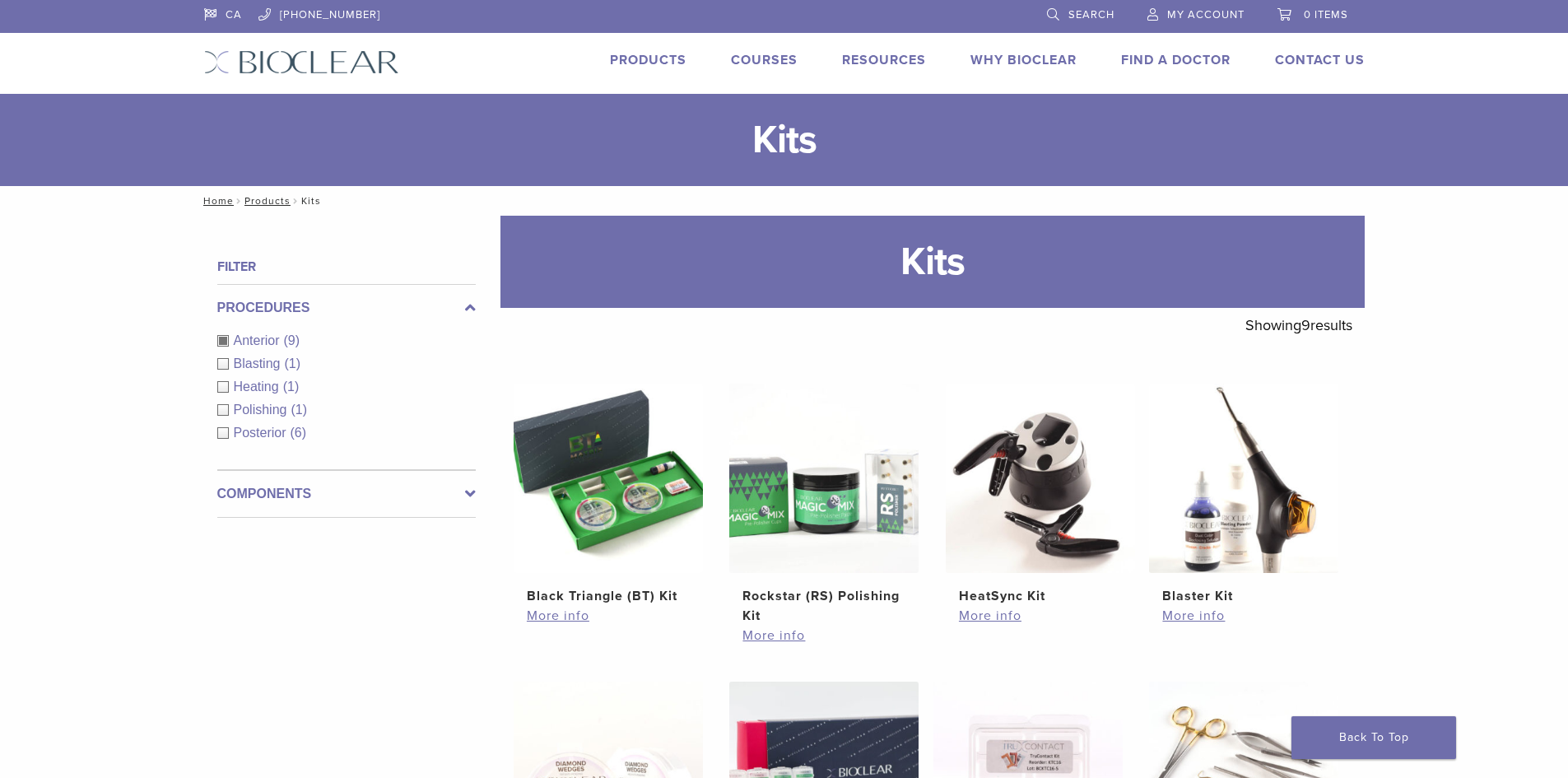
click at [236, 302] on label "Procedures" at bounding box center [347, 307] width 258 height 20
click at [264, 198] on link "Products" at bounding box center [267, 201] width 46 height 12
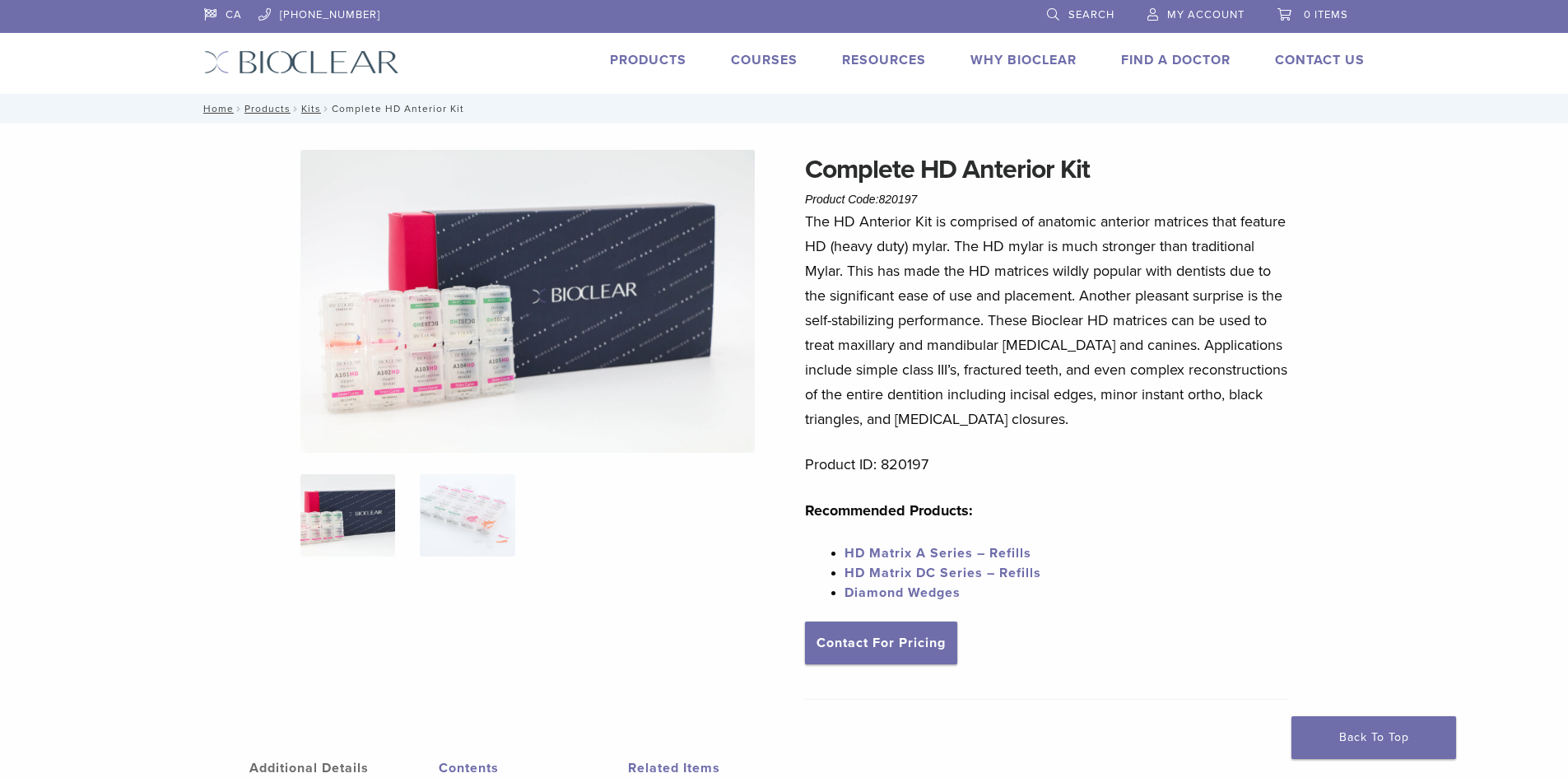
click at [435, 326] on img at bounding box center [527, 301] width 454 height 303
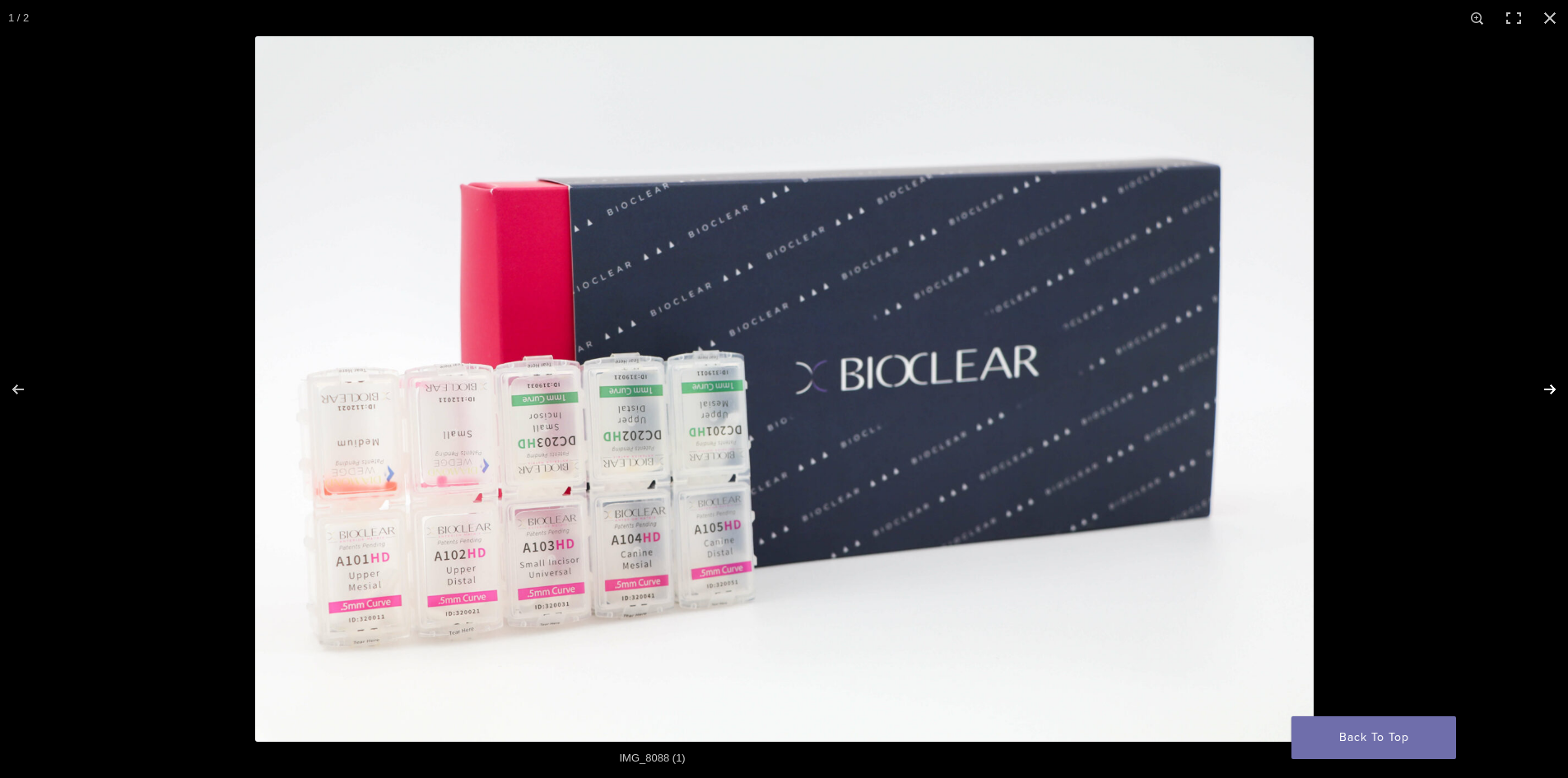
click at [1546, 386] on button "Next (arrow right)" at bounding box center [1539, 389] width 58 height 82
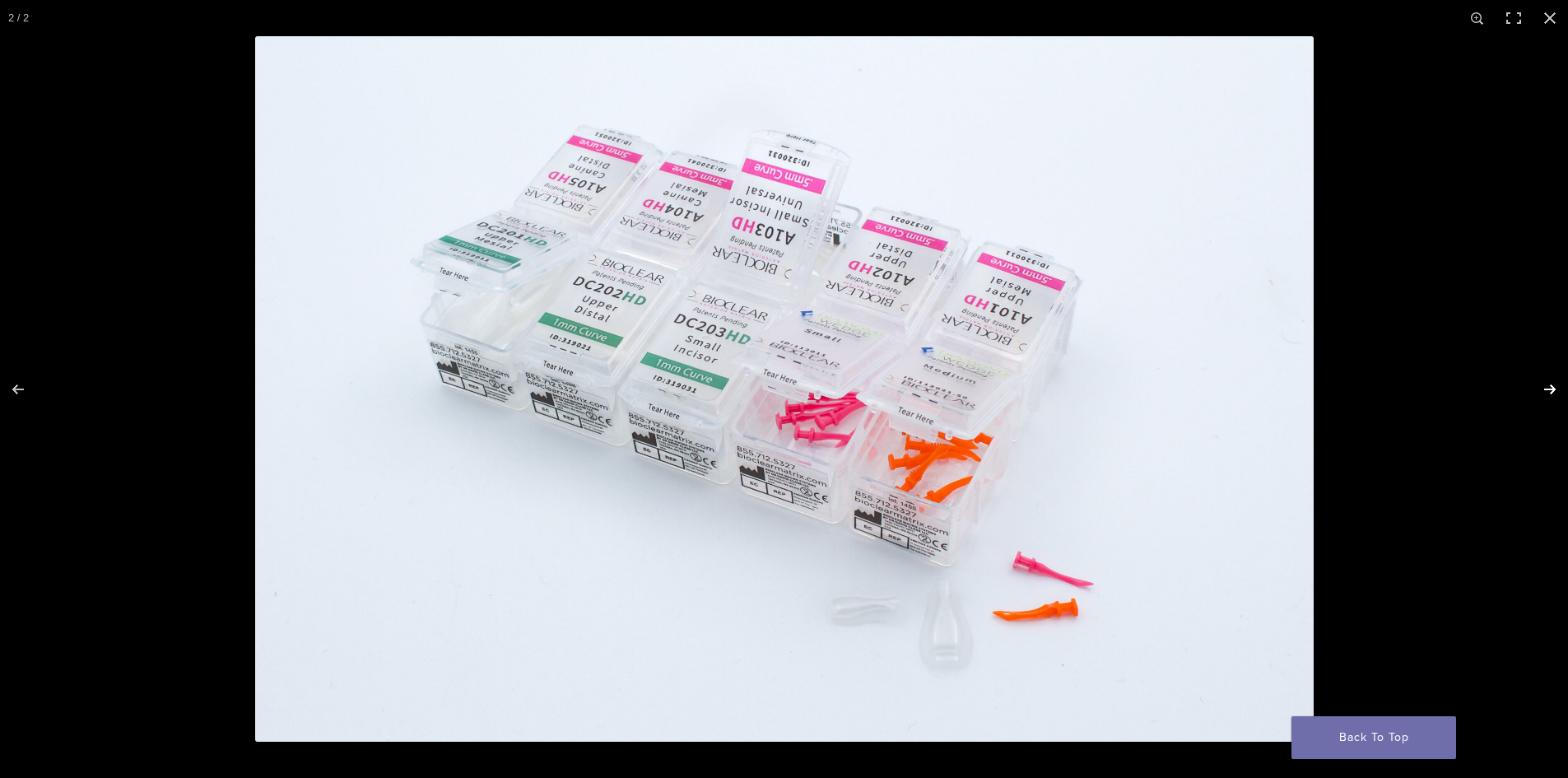
click at [1546, 386] on button "Next (arrow right)" at bounding box center [1539, 389] width 58 height 82
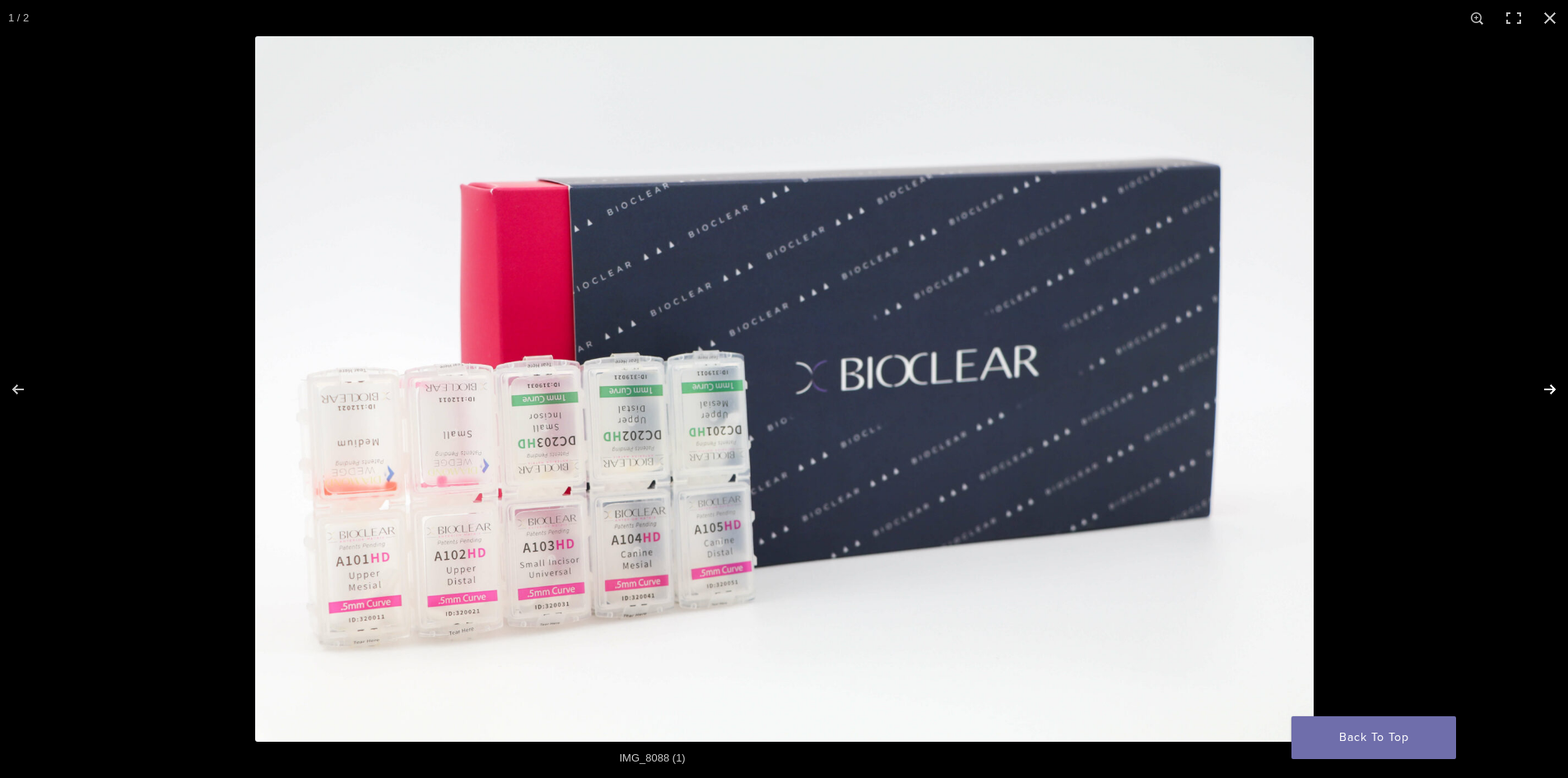
click at [1546, 386] on button "Next (arrow right)" at bounding box center [1539, 389] width 58 height 82
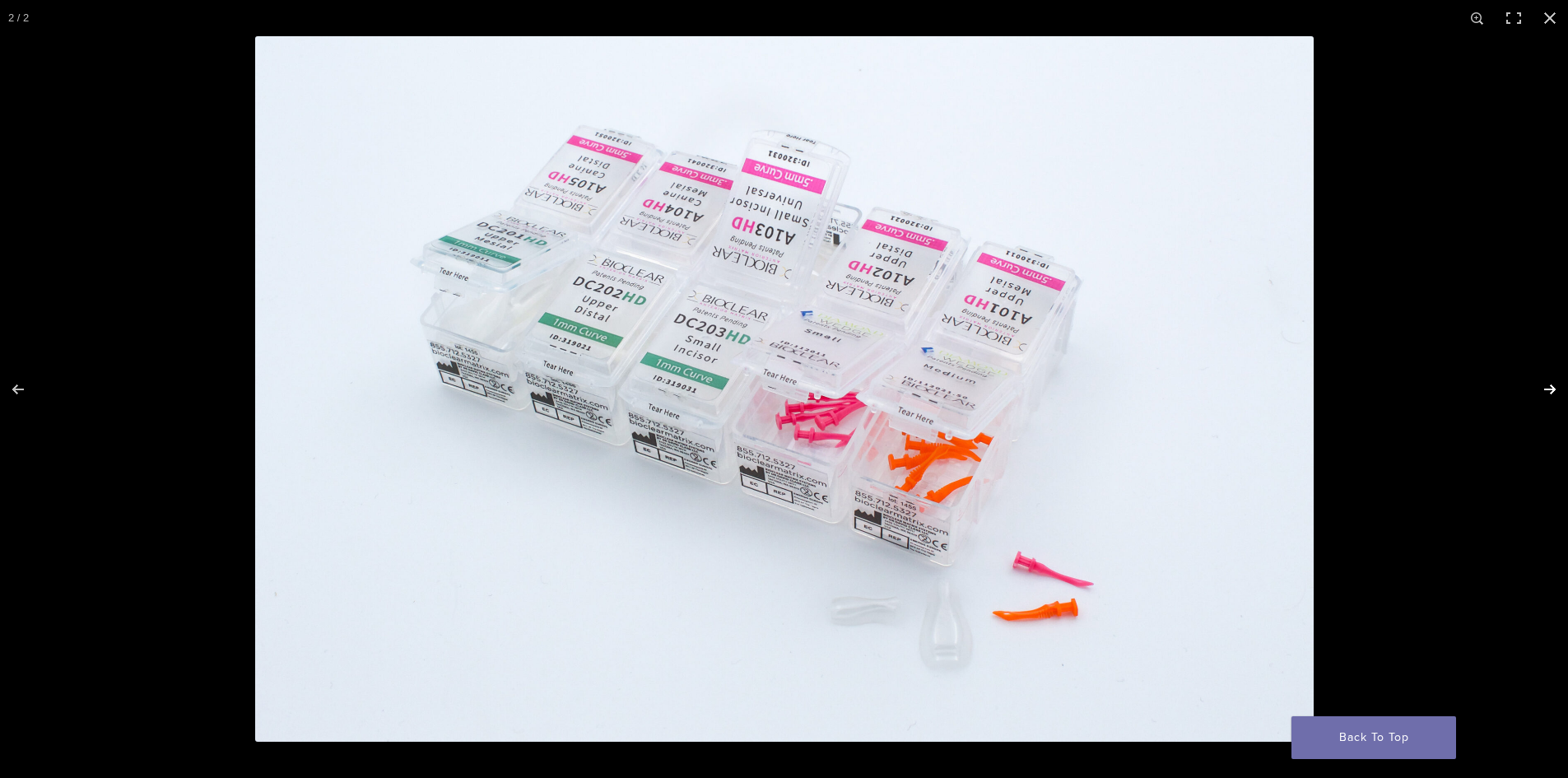
click at [1546, 386] on button "Next (arrow right)" at bounding box center [1539, 389] width 58 height 82
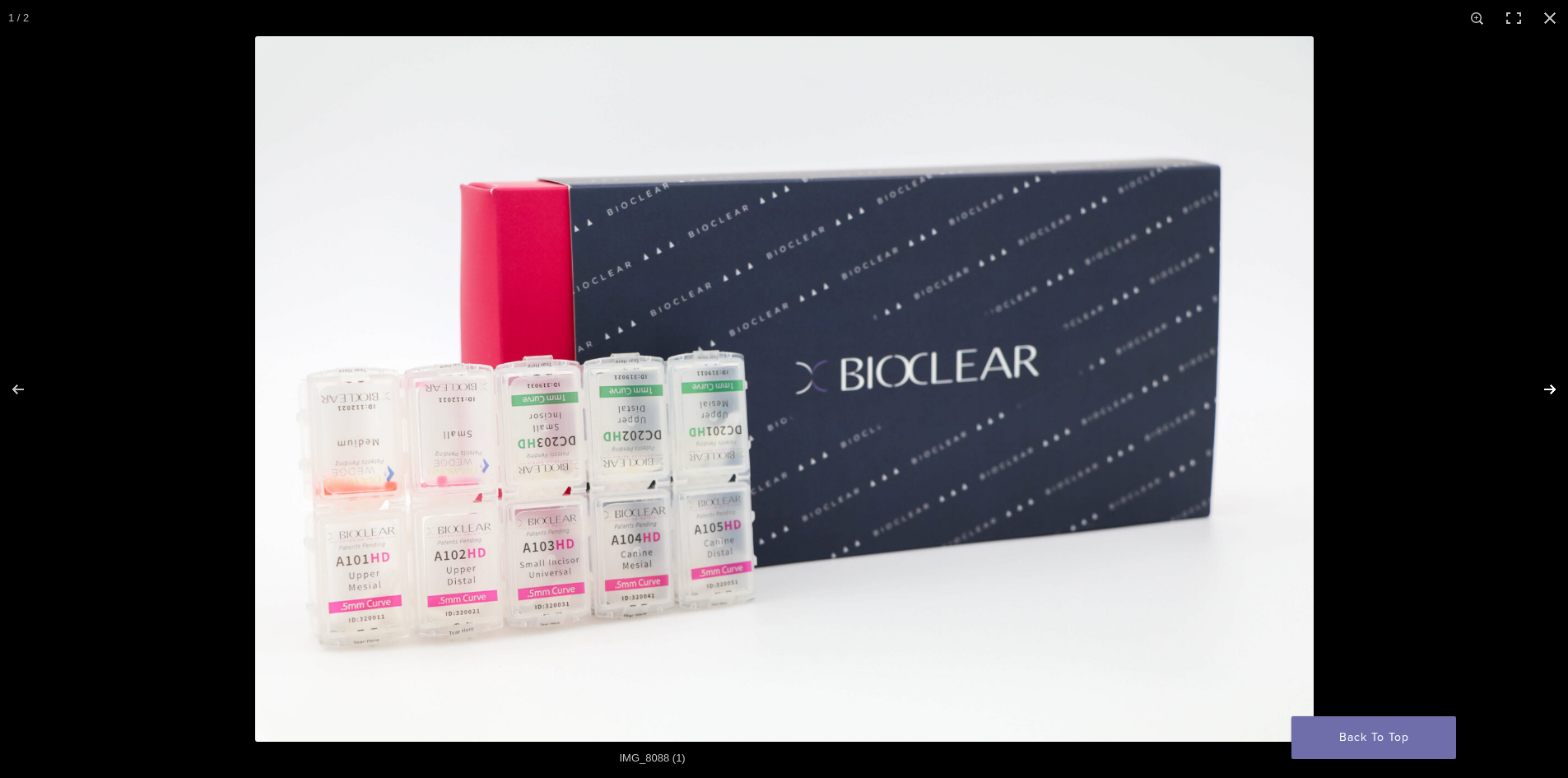
click at [1546, 386] on button "Next (arrow right)" at bounding box center [1539, 389] width 58 height 82
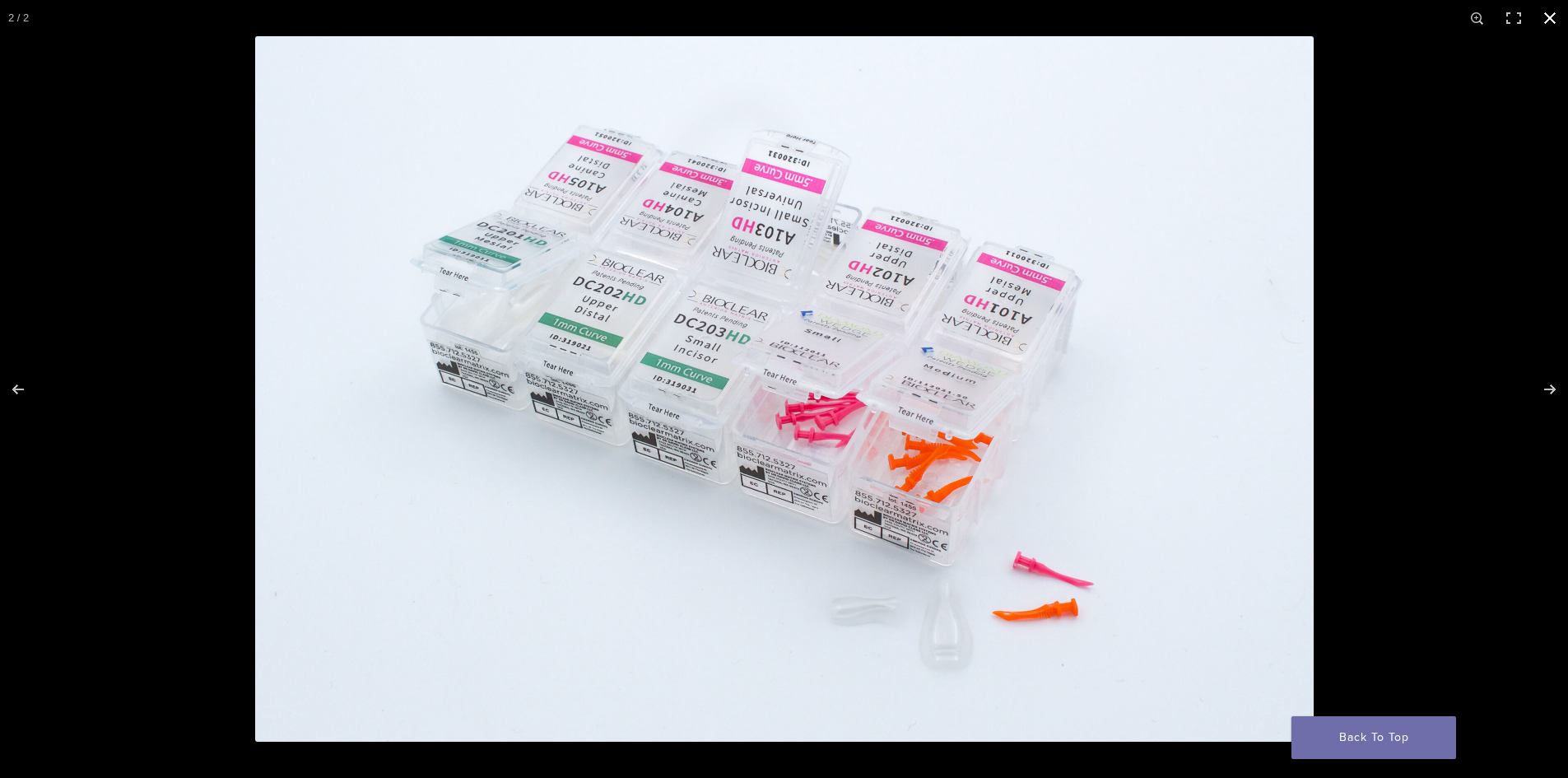
click at [1551, 11] on button "Close (Esc)" at bounding box center [1549, 18] width 37 height 37
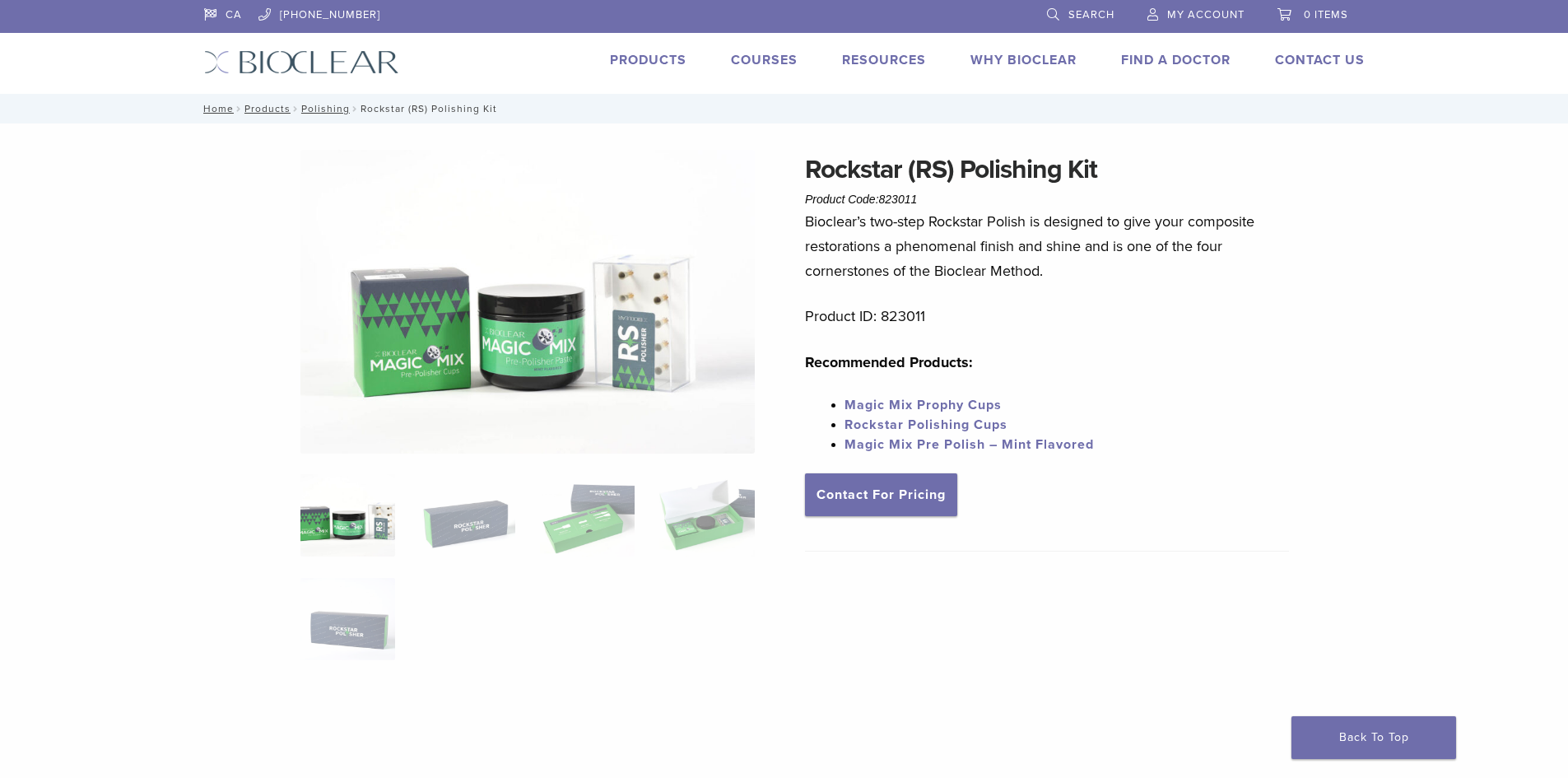
click at [409, 366] on img at bounding box center [527, 301] width 454 height 304
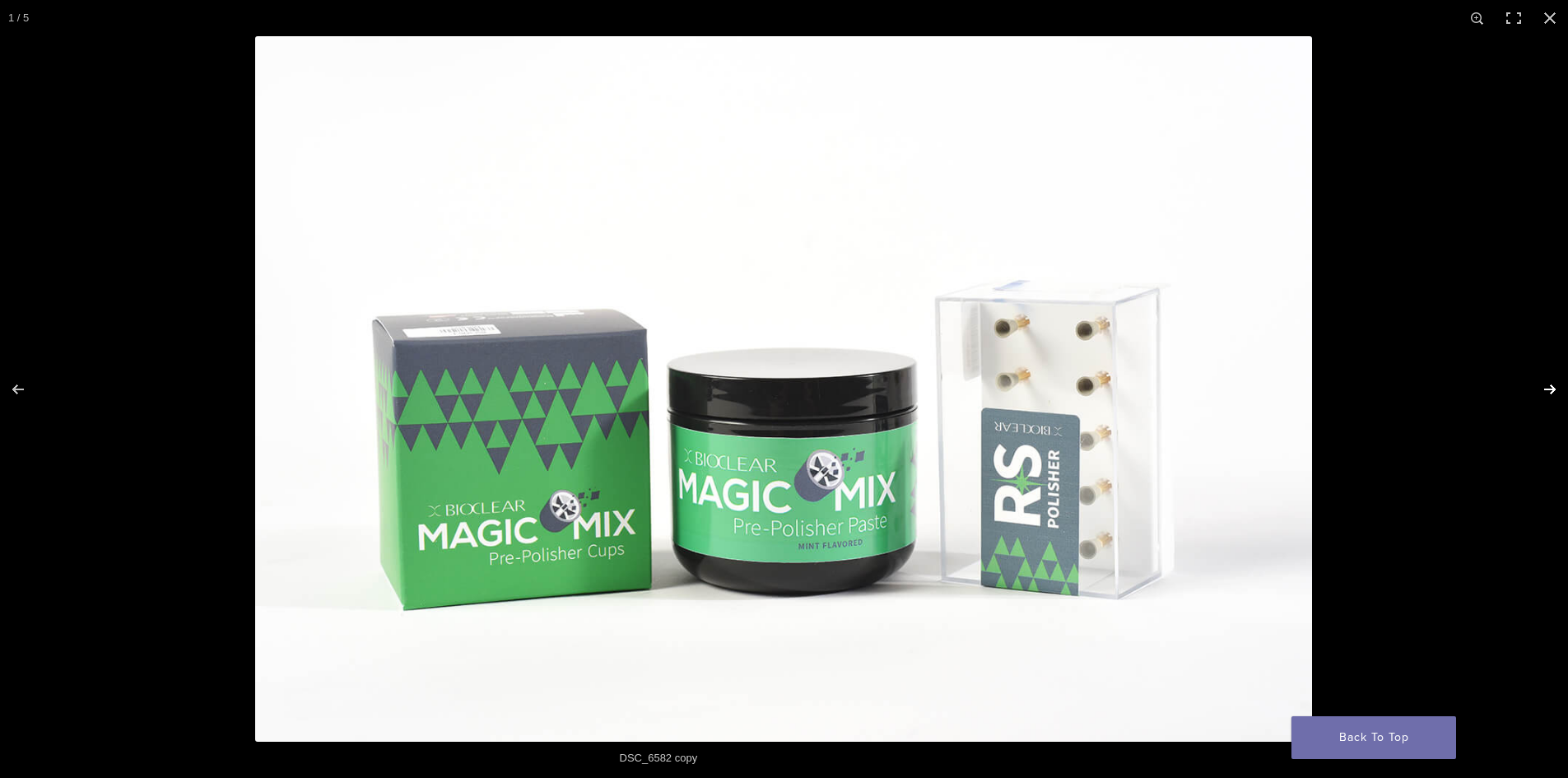
click at [1548, 391] on button "Next (arrow right)" at bounding box center [1539, 389] width 58 height 82
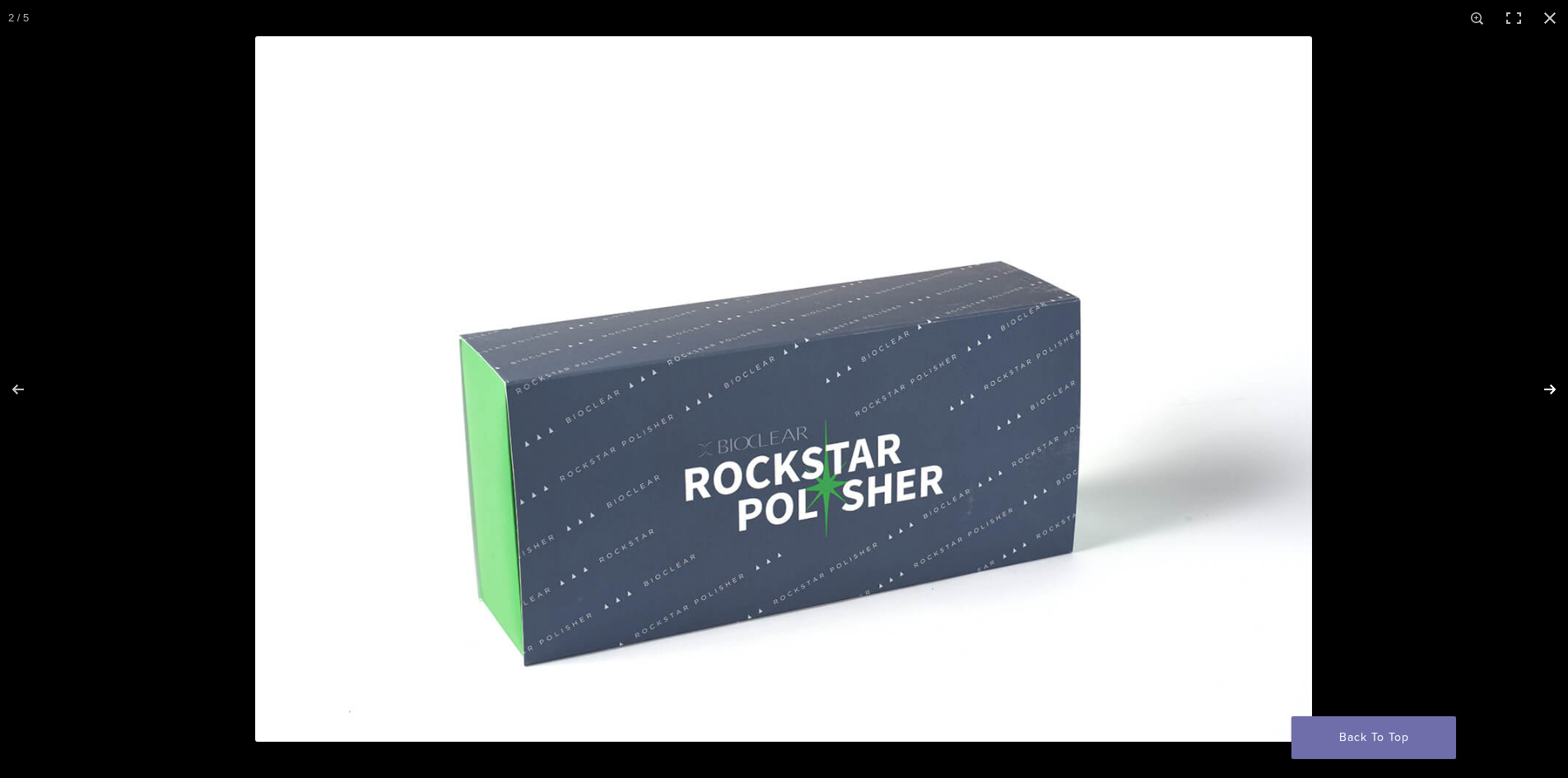
click at [1548, 391] on button "Next (arrow right)" at bounding box center [1539, 389] width 58 height 82
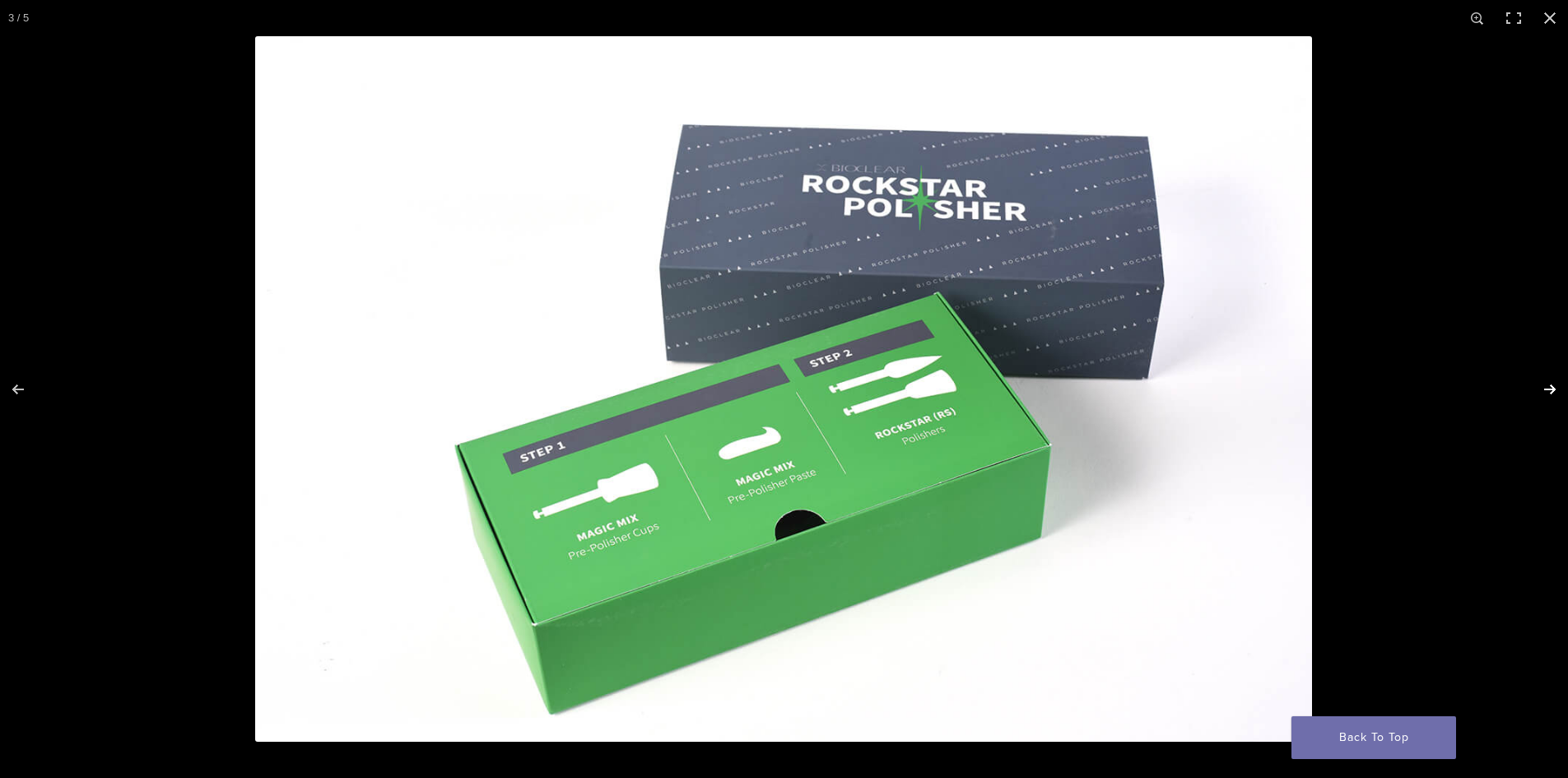
click at [1548, 391] on button "Next (arrow right)" at bounding box center [1539, 389] width 58 height 82
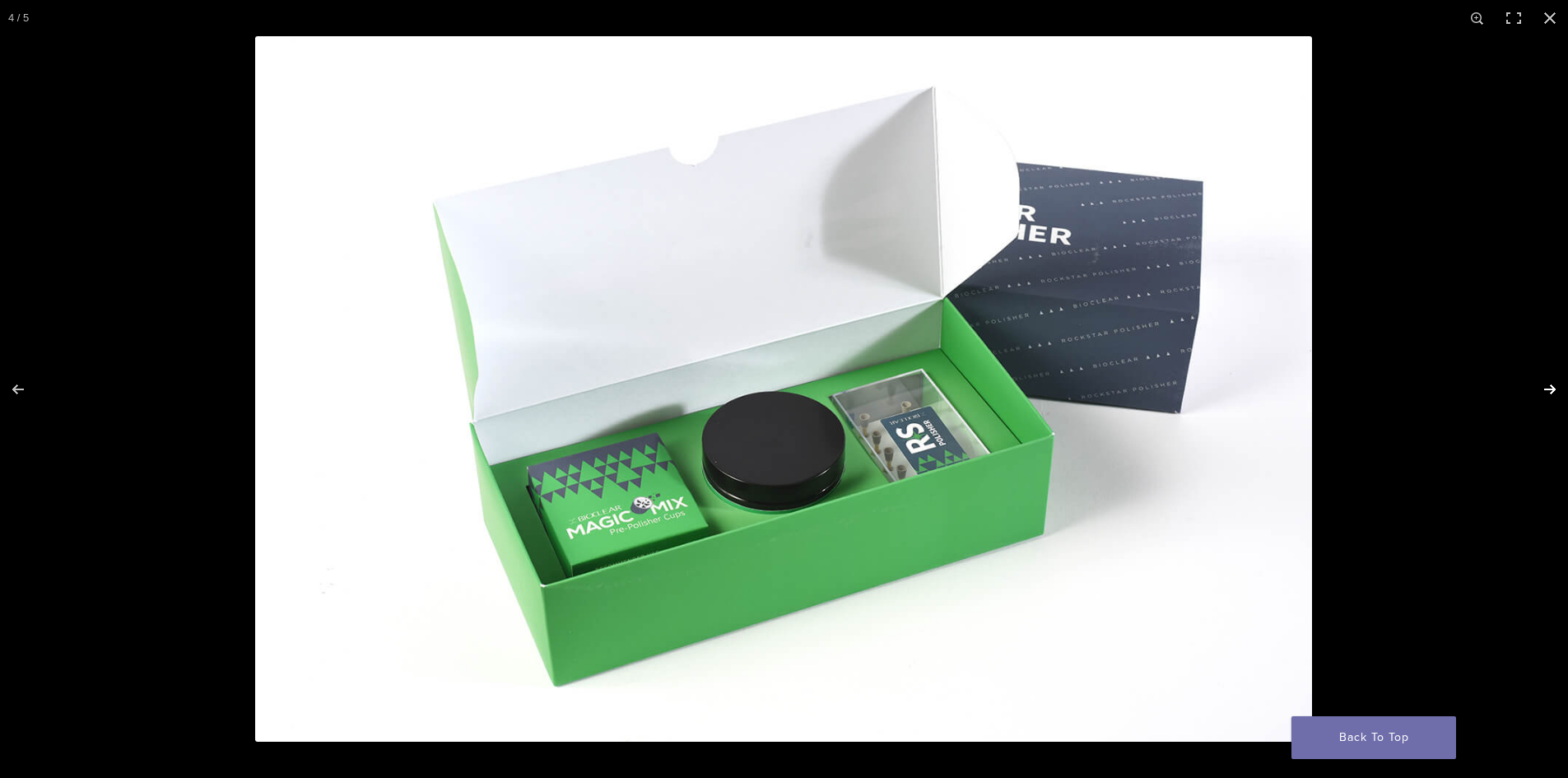
click at [1548, 391] on button "Next (arrow right)" at bounding box center [1539, 389] width 58 height 82
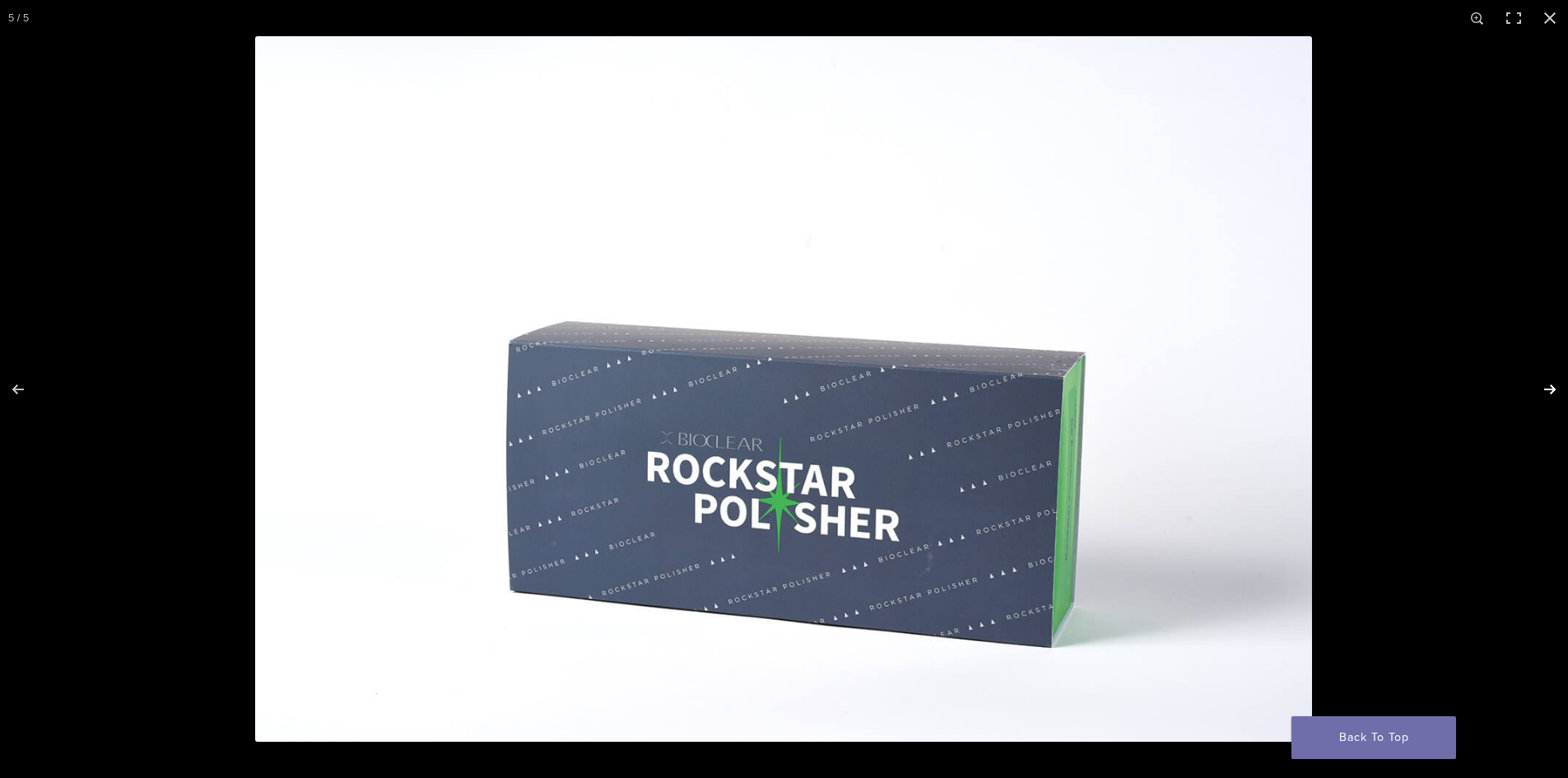
click at [1548, 391] on button "Next (arrow right)" at bounding box center [1539, 389] width 58 height 82
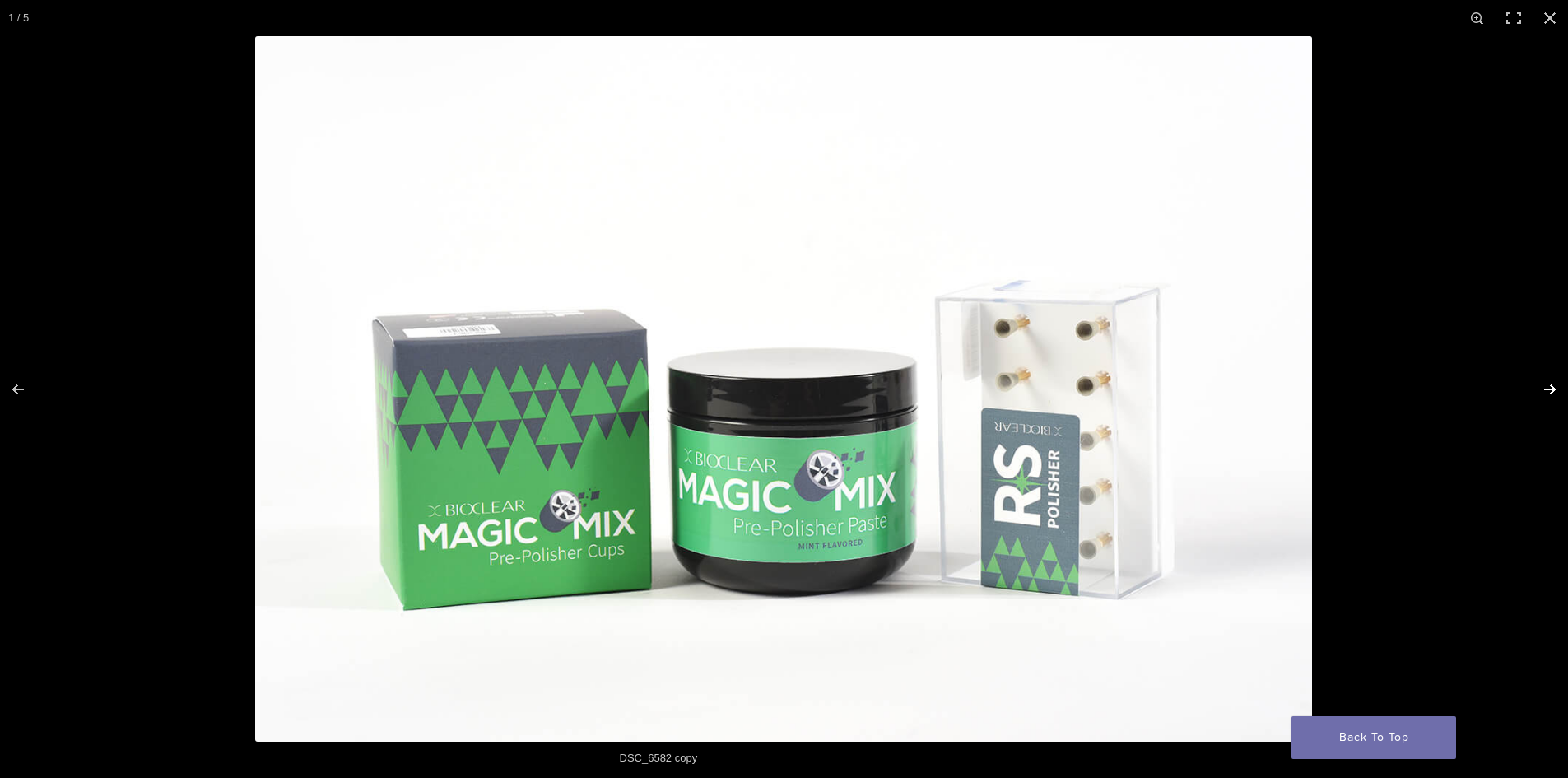
click at [1548, 391] on button "Next (arrow right)" at bounding box center [1539, 389] width 58 height 82
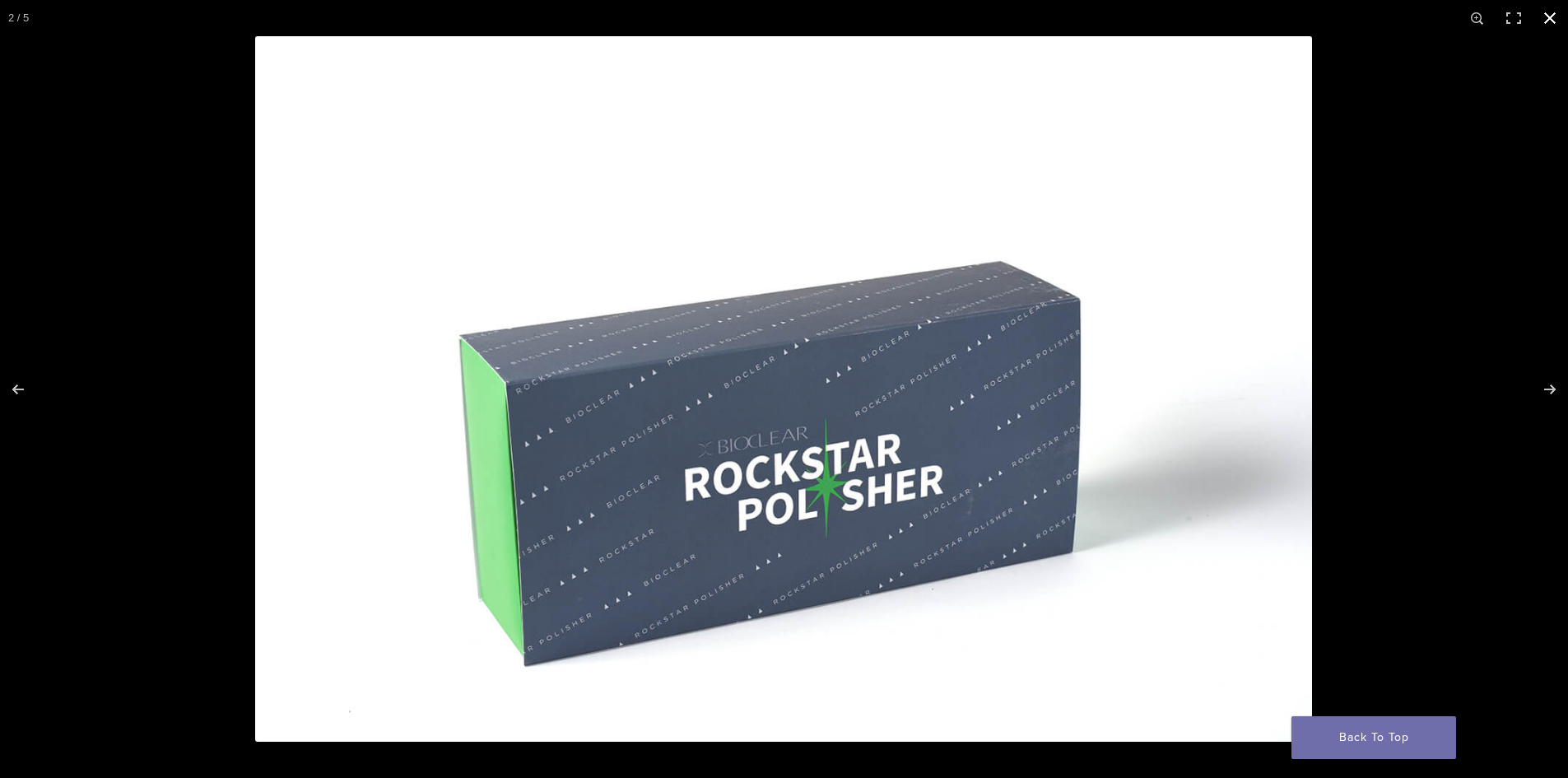
click at [1546, 12] on button "Close (Esc)" at bounding box center [1549, 18] width 37 height 37
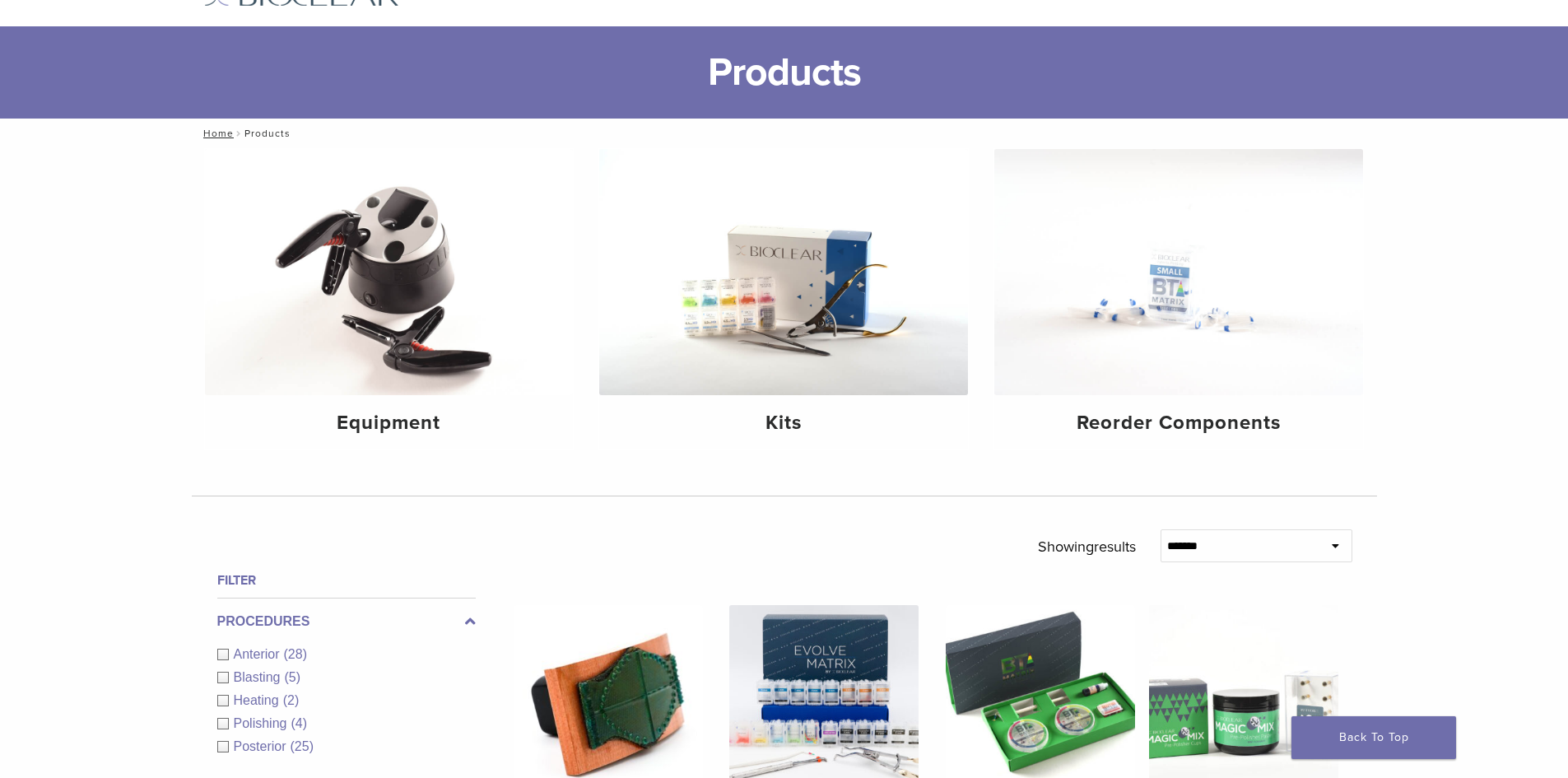
scroll to position [247, 0]
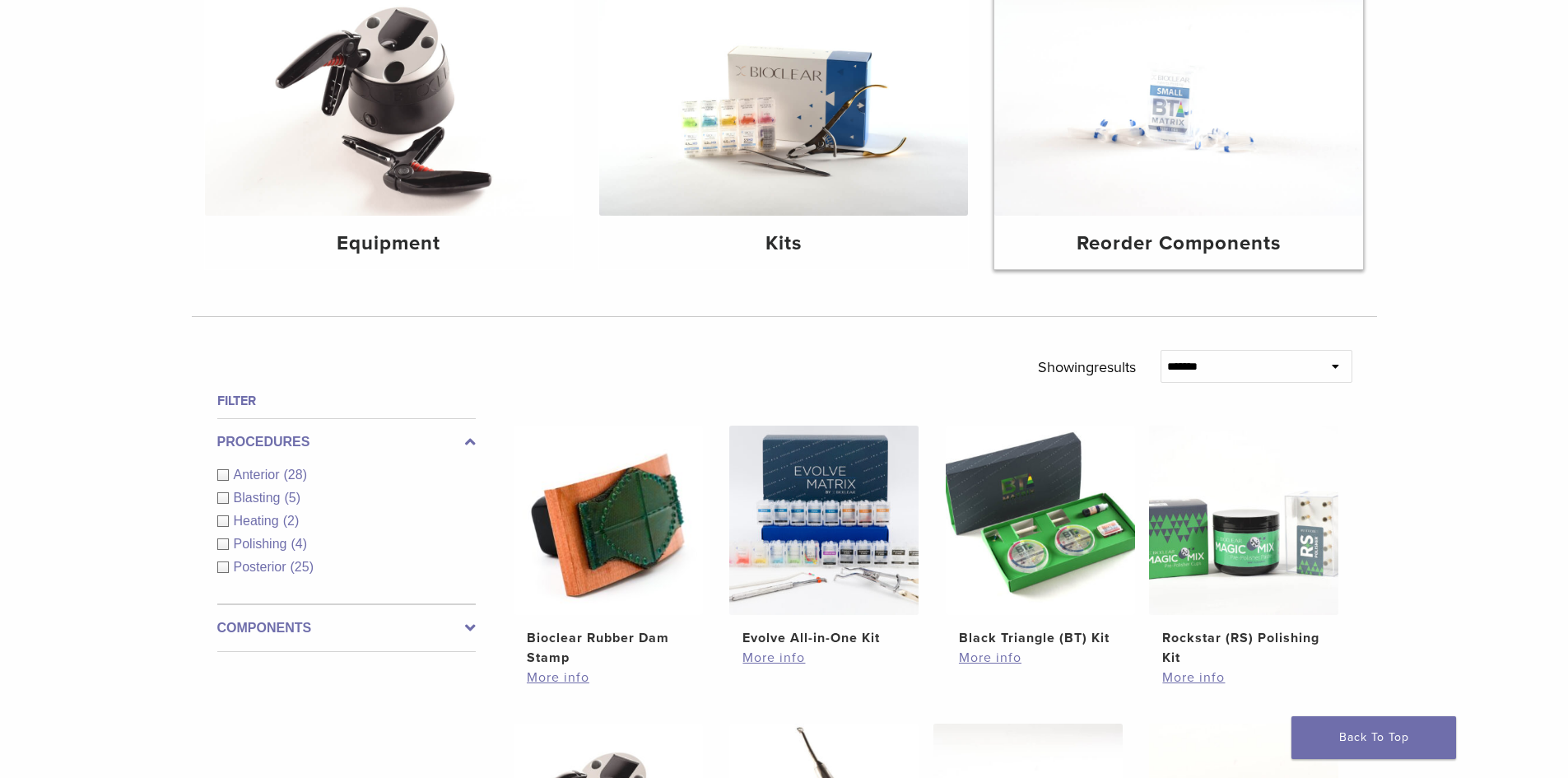
click at [1137, 235] on h4 "Reorder Components" at bounding box center [1179, 243] width 343 height 30
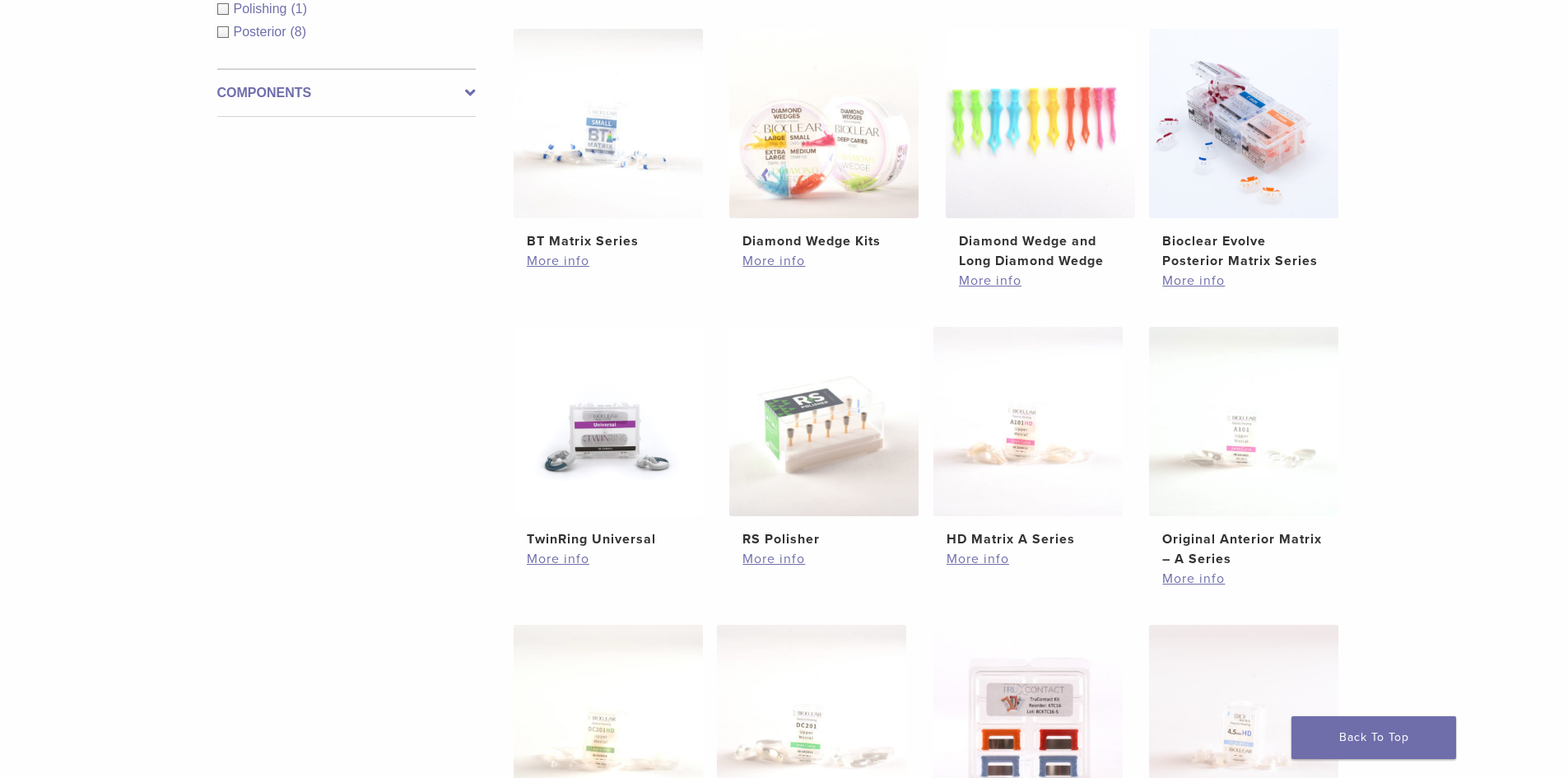
scroll to position [329, 0]
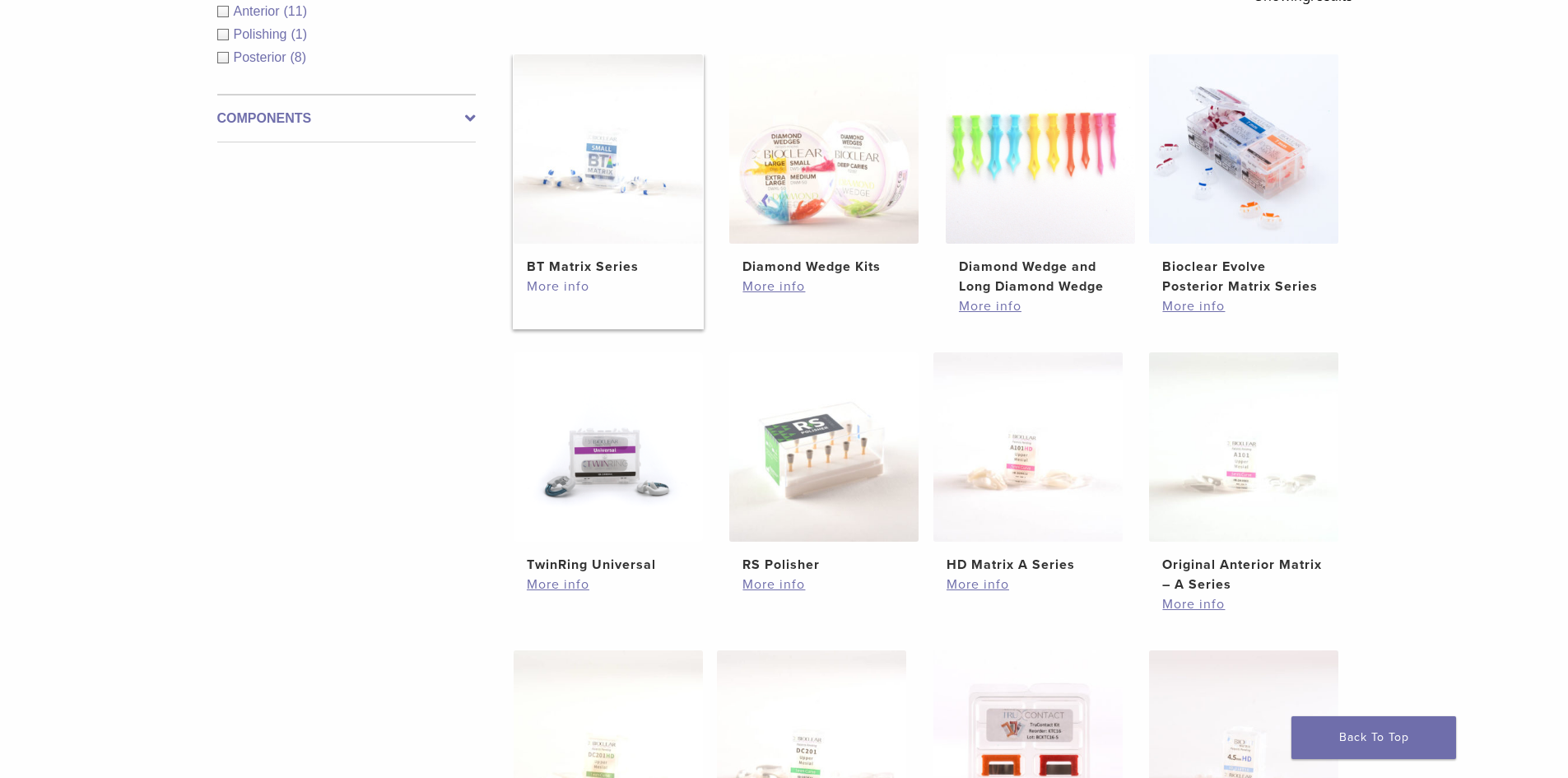
click at [547, 284] on link "More info" at bounding box center [608, 286] width 163 height 20
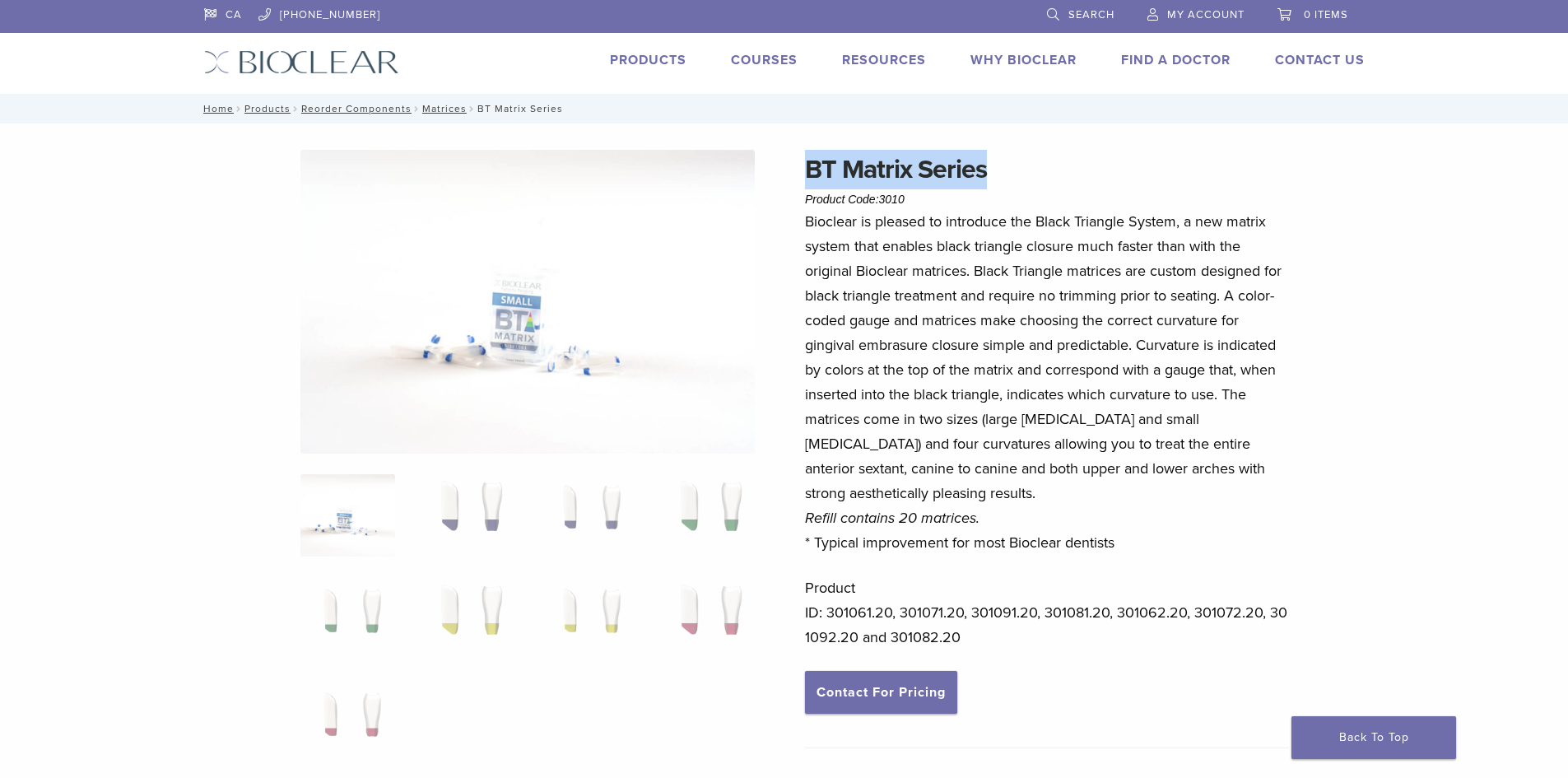
drag, startPoint x: 969, startPoint y: 174, endPoint x: 796, endPoint y: 179, distance: 173.1
click at [796, 179] on div "BT Matrix Series Product Code: 3010 $ 117.60 BT Matrix Series Product Code: 301…" at bounding box center [785, 639] width 1185 height 980
copy h1 "BT Matrix Series"
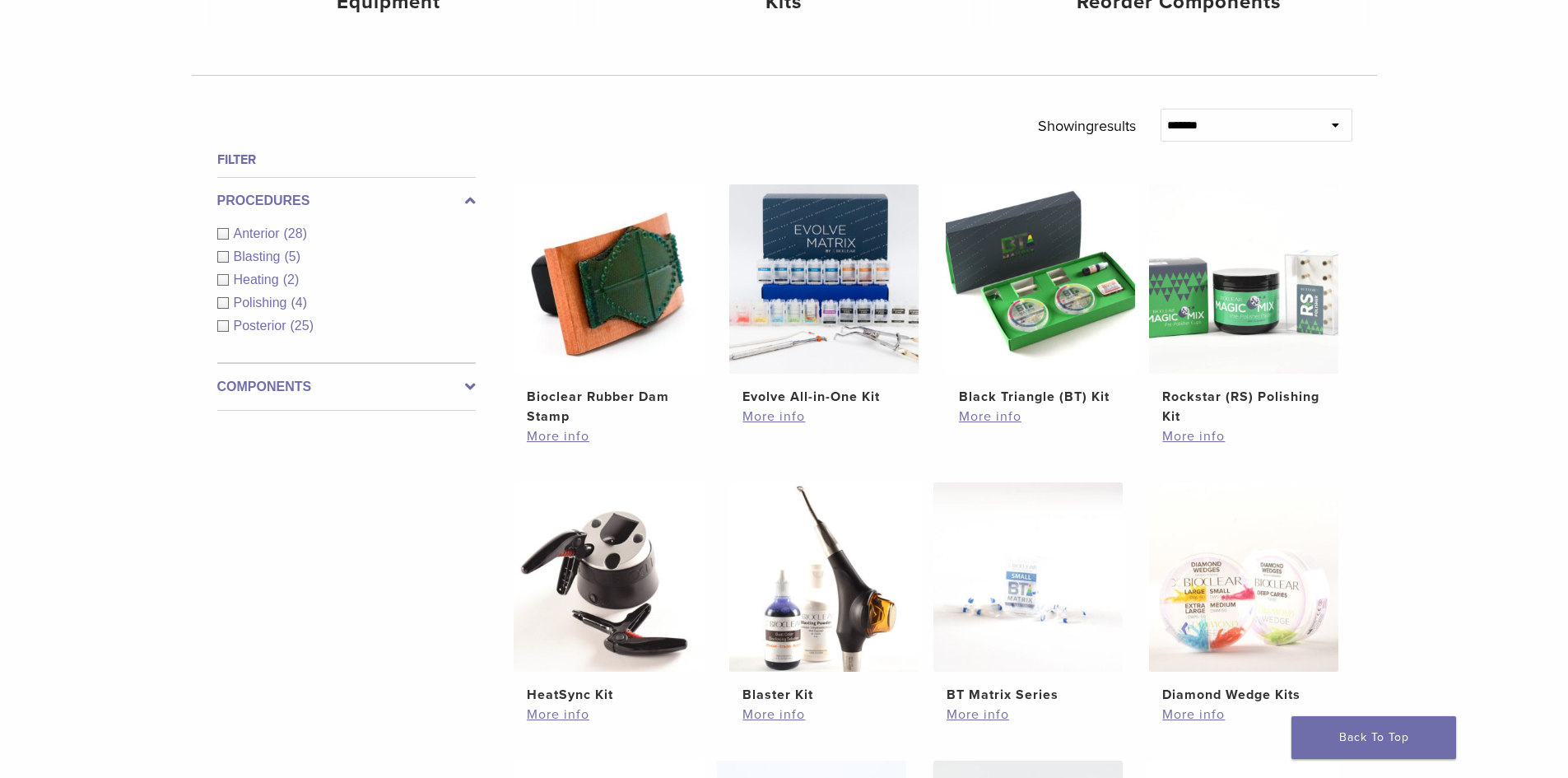
scroll to position [494, 0]
